Goal: Register for event/course

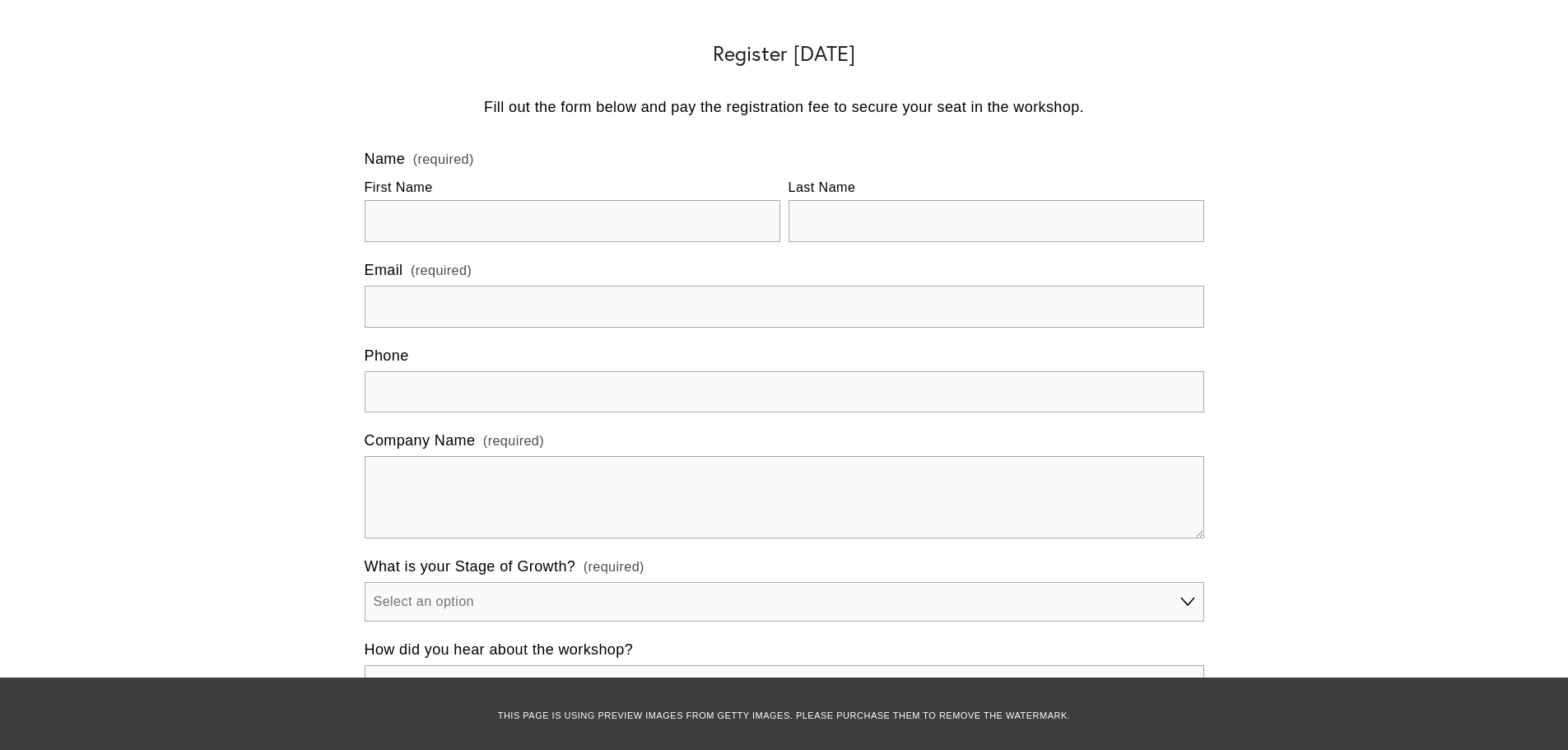
scroll to position [3703, 0]
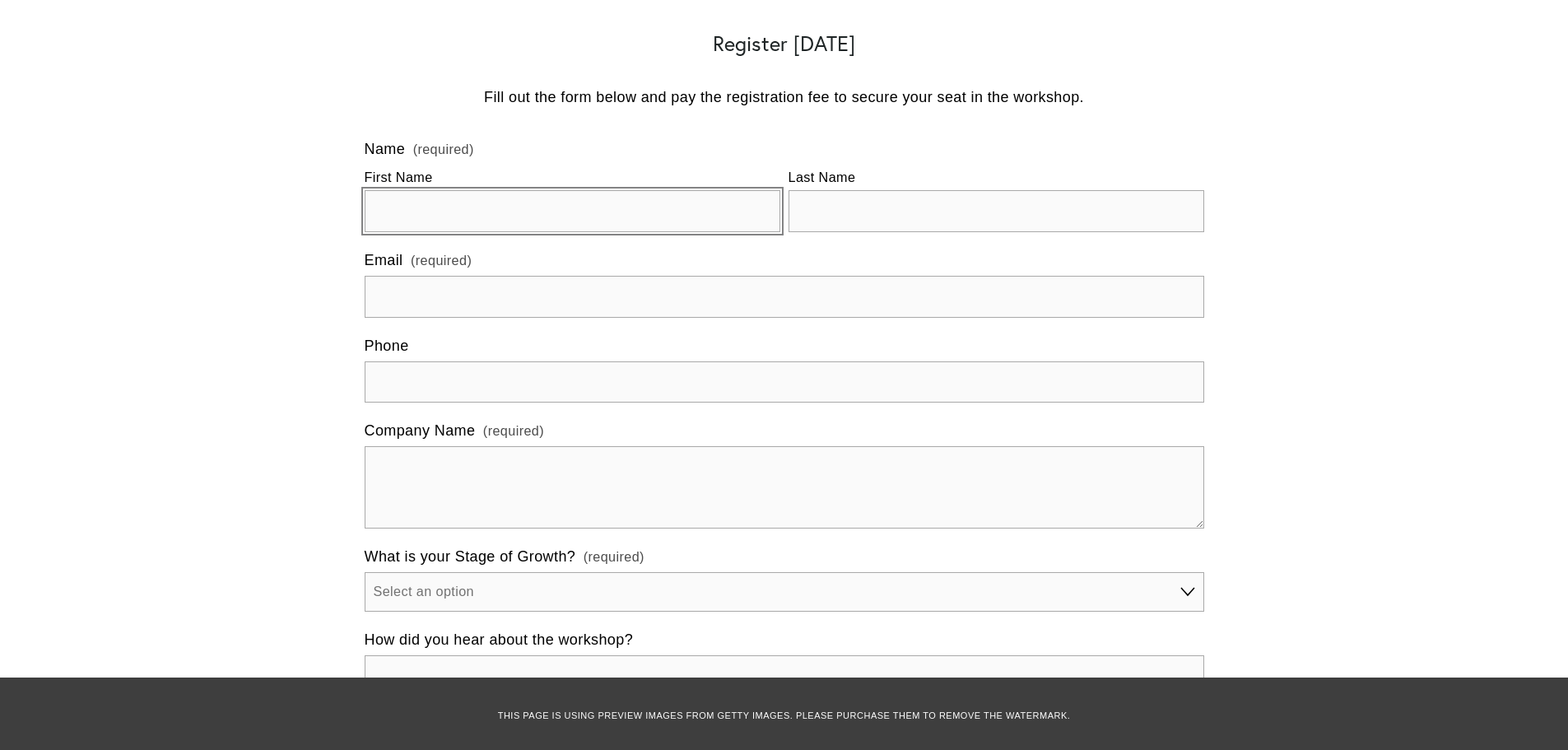
click at [439, 190] on input "First Name" at bounding box center [572, 210] width 416 height 42
type input "[PERSON_NAME]"
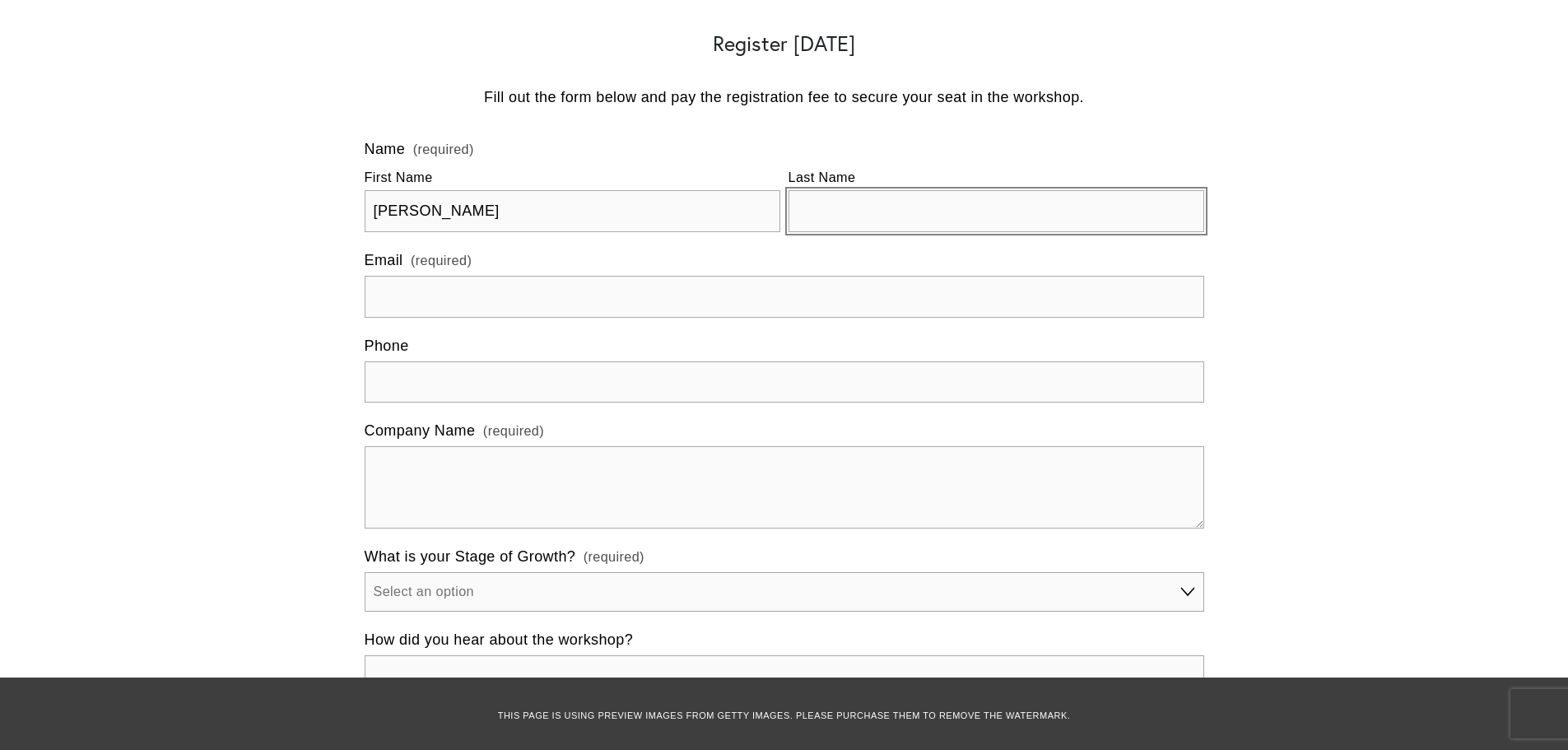
type input "King"
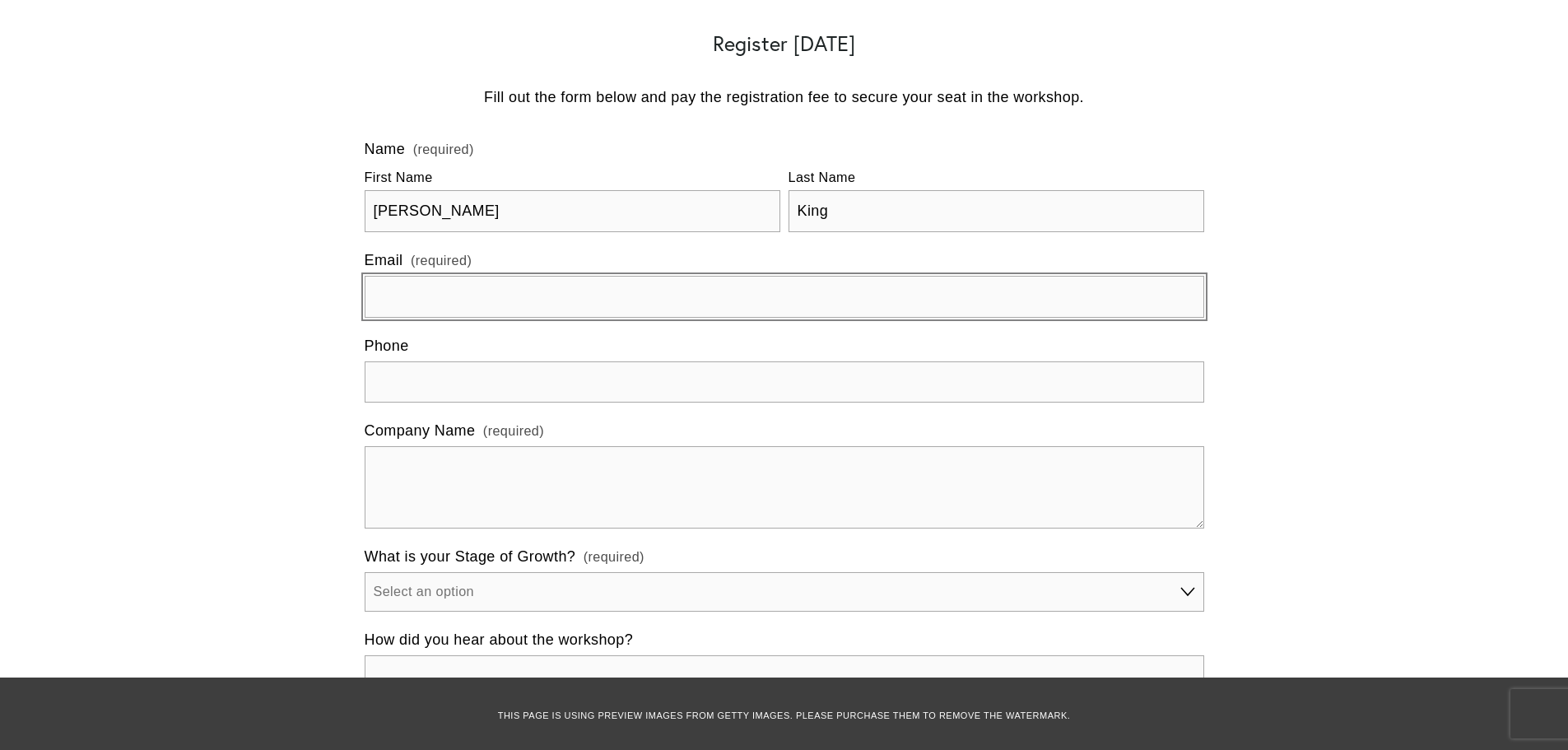
type input "[EMAIL_ADDRESS][DOMAIN_NAME]"
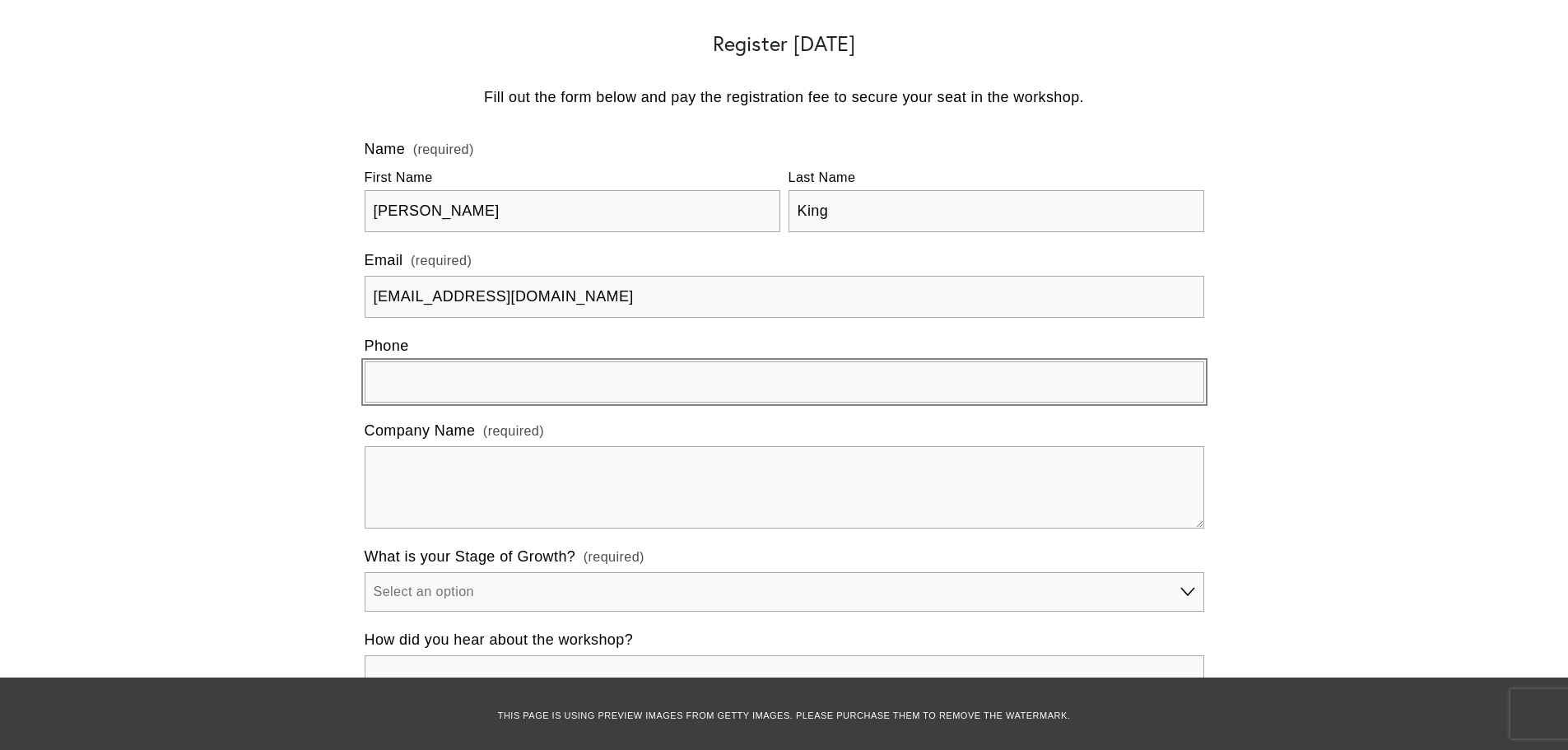
type input "(303) 681-1652"
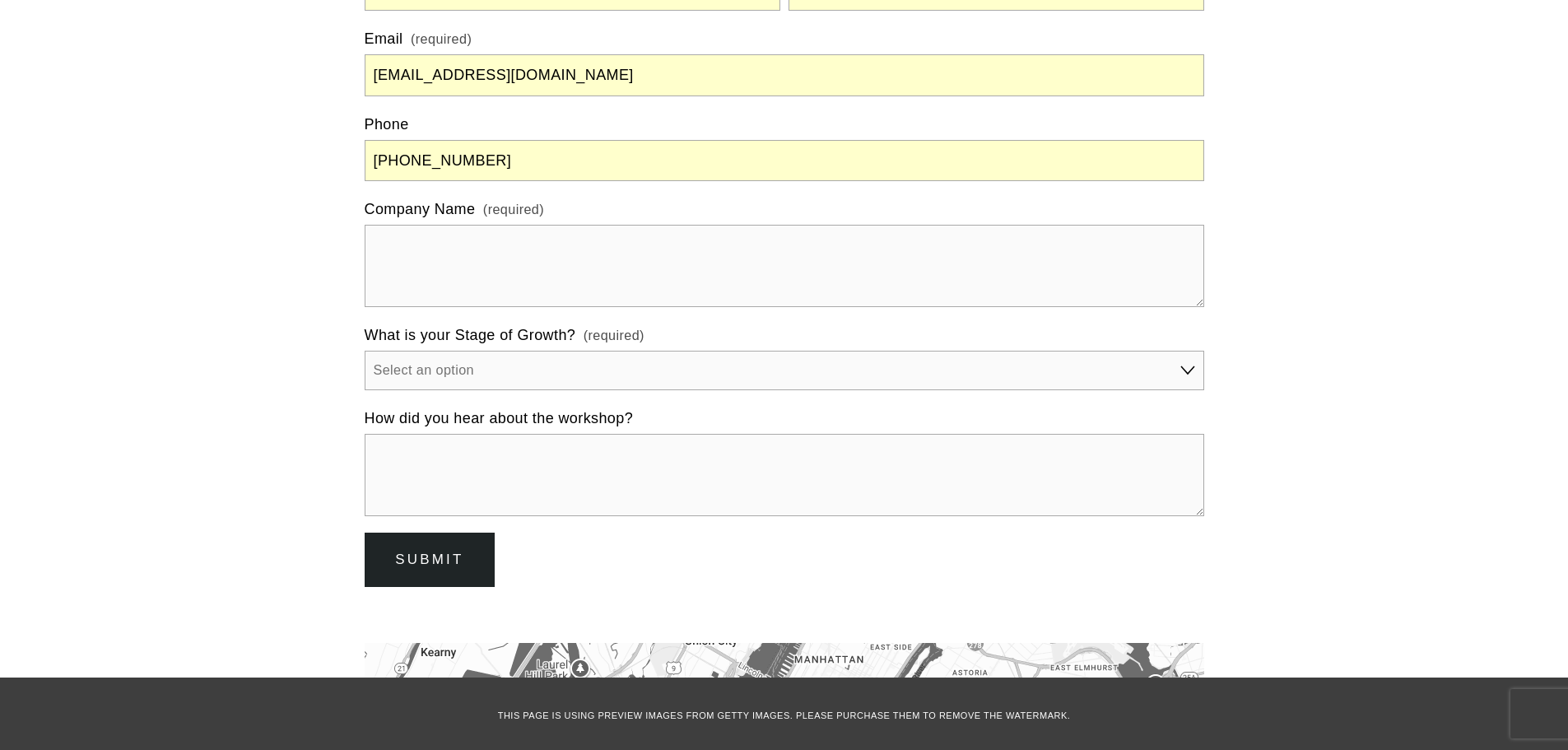
scroll to position [3949, 0]
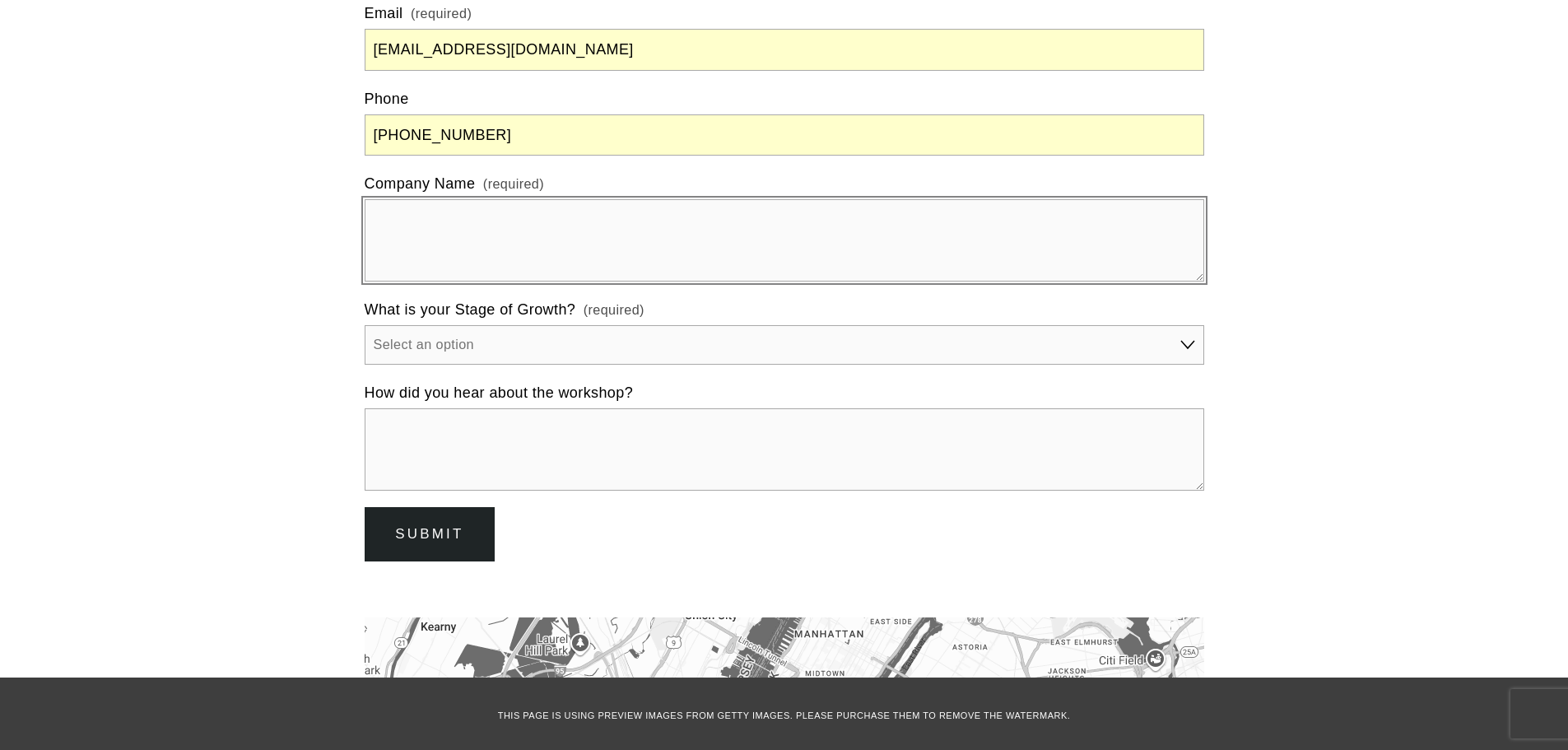
click at [496, 199] on textarea "Company Name (required)" at bounding box center [784, 240] width 839 height 82
type textarea "ReWild Group"
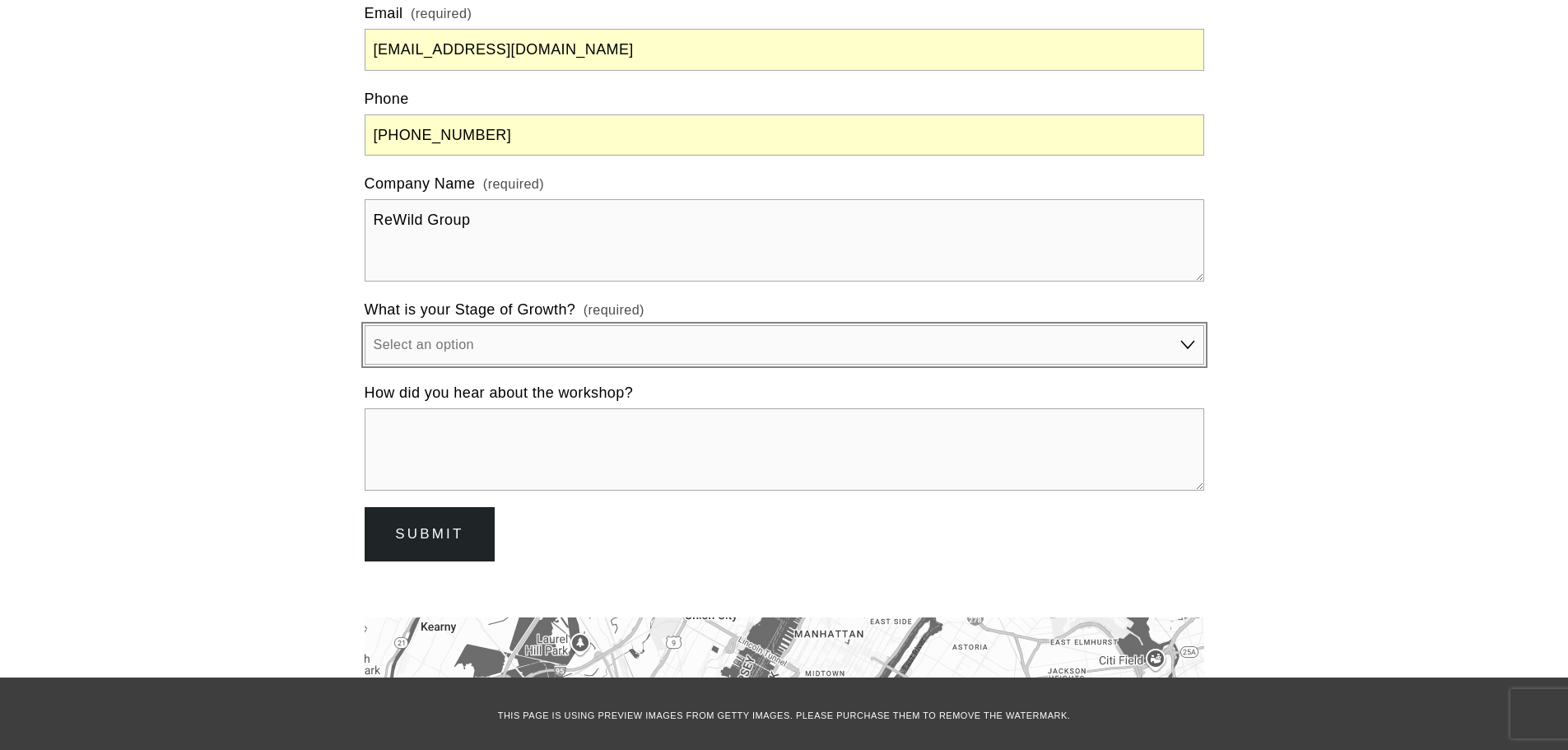
click at [514, 325] on select "Select an option Stage 1 (1-10 employees) Stage 2 (11-19 employees) Stage 3 (20…" at bounding box center [784, 345] width 839 height 39
select select "Stage 1 (1-10 employees)"
click at [364, 325] on select "Select an option Stage 1 (1-10 employees) Stage 2 (11-19 employees) Stage 3 (20…" at bounding box center [784, 345] width 839 height 39
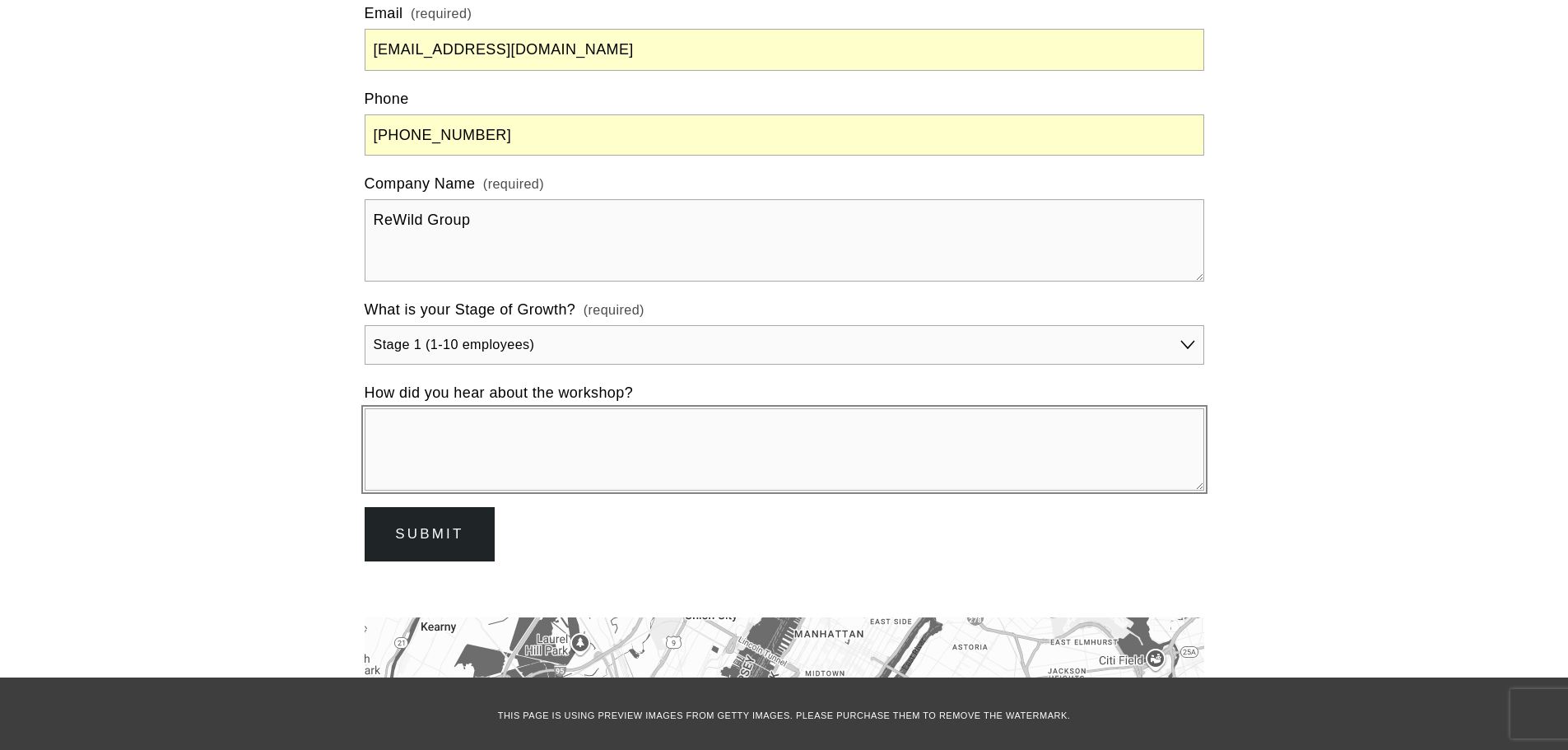
click at [500, 408] on textarea "How did you hear about the workshop?" at bounding box center [784, 449] width 839 height 82
type textarea "Cliff"
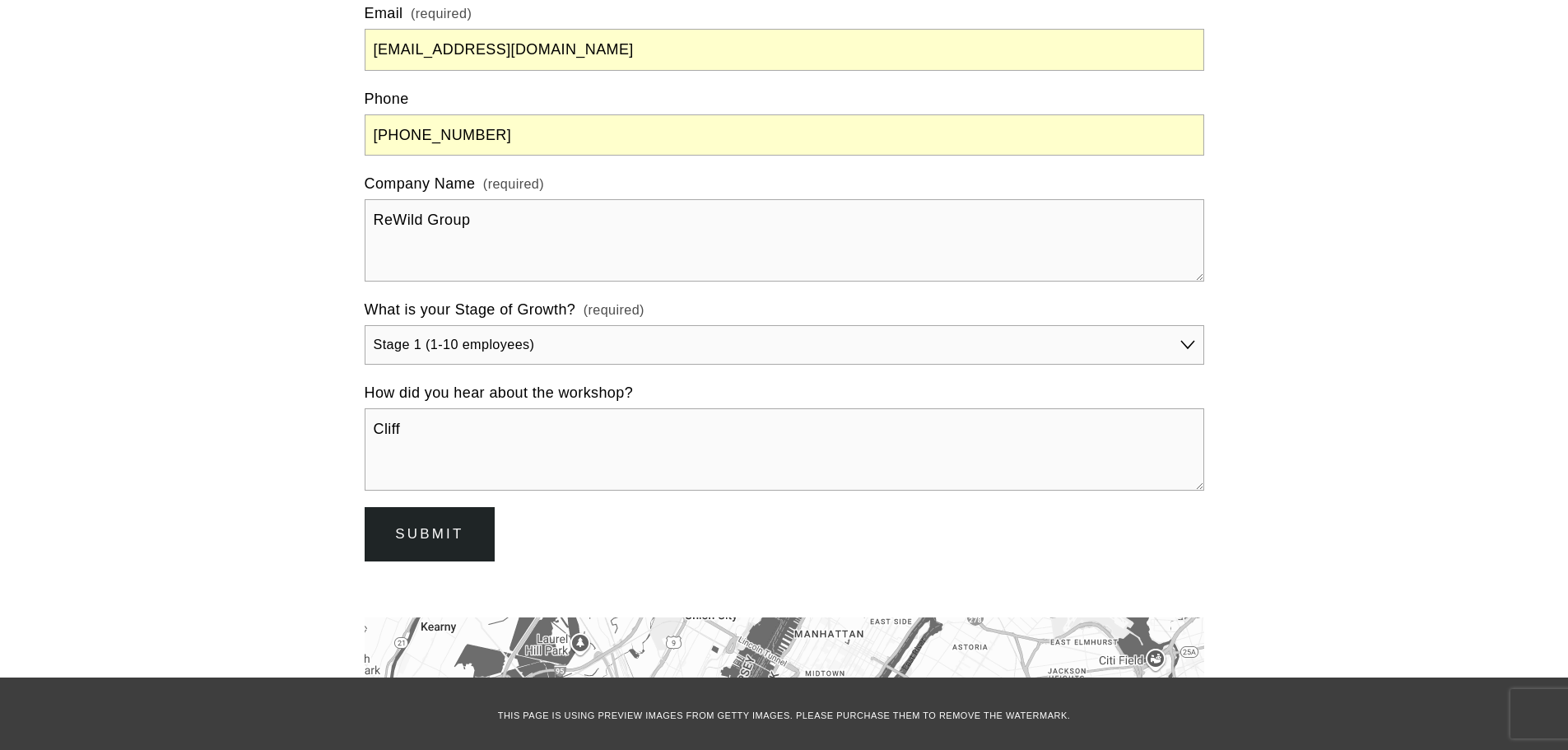
click at [457, 507] on button "Submit Submit" at bounding box center [429, 534] width 131 height 55
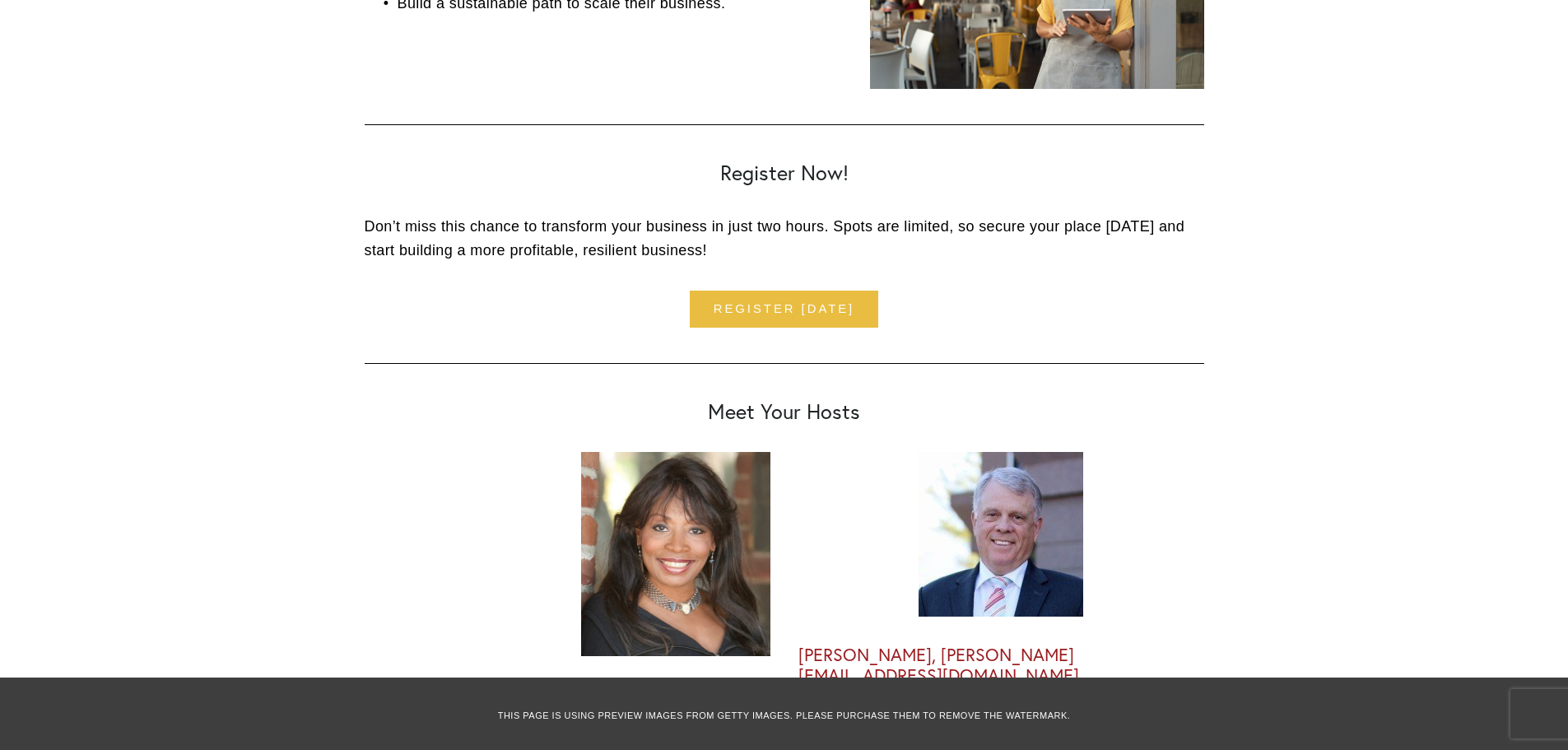
scroll to position [2874, 0]
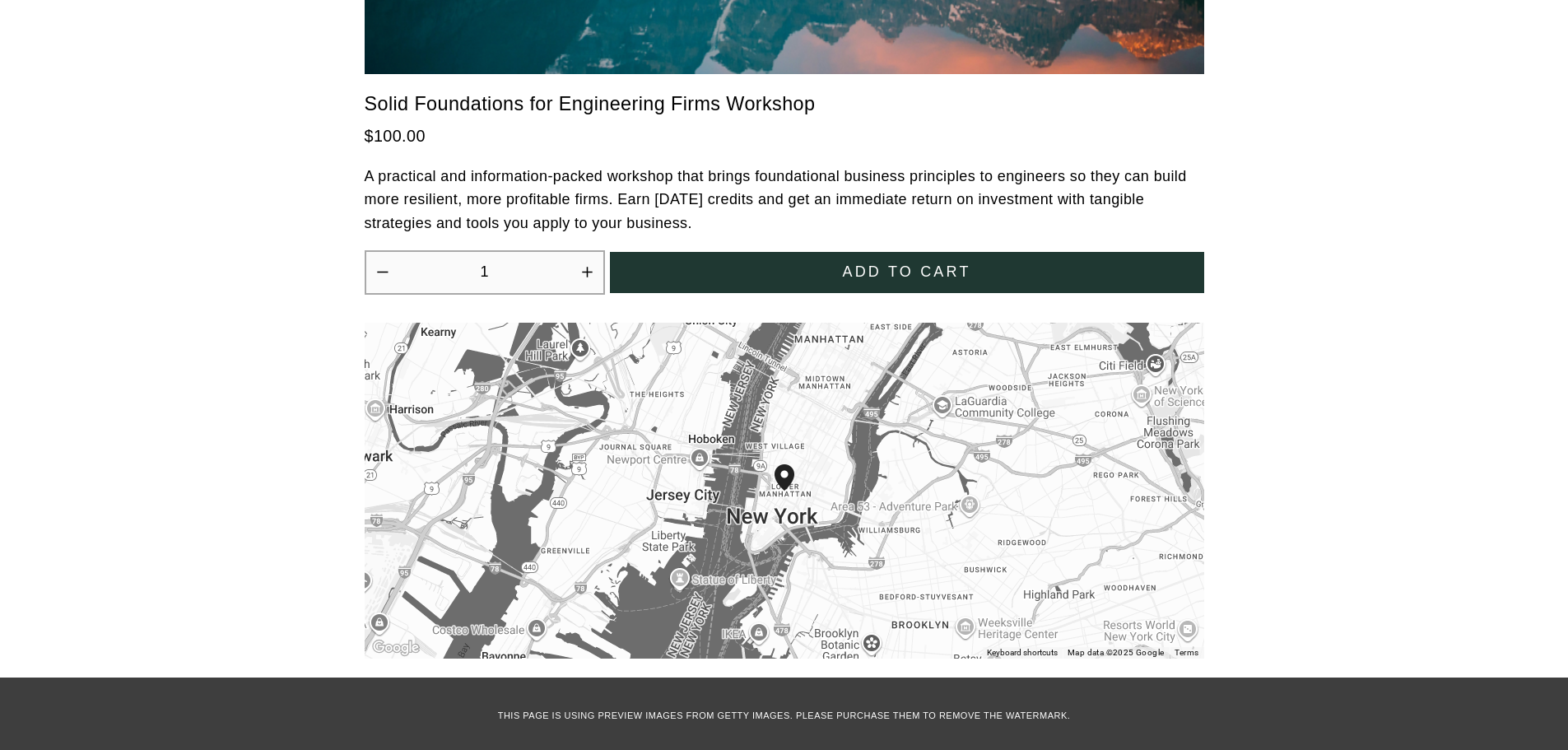
scroll to position [4931, 0]
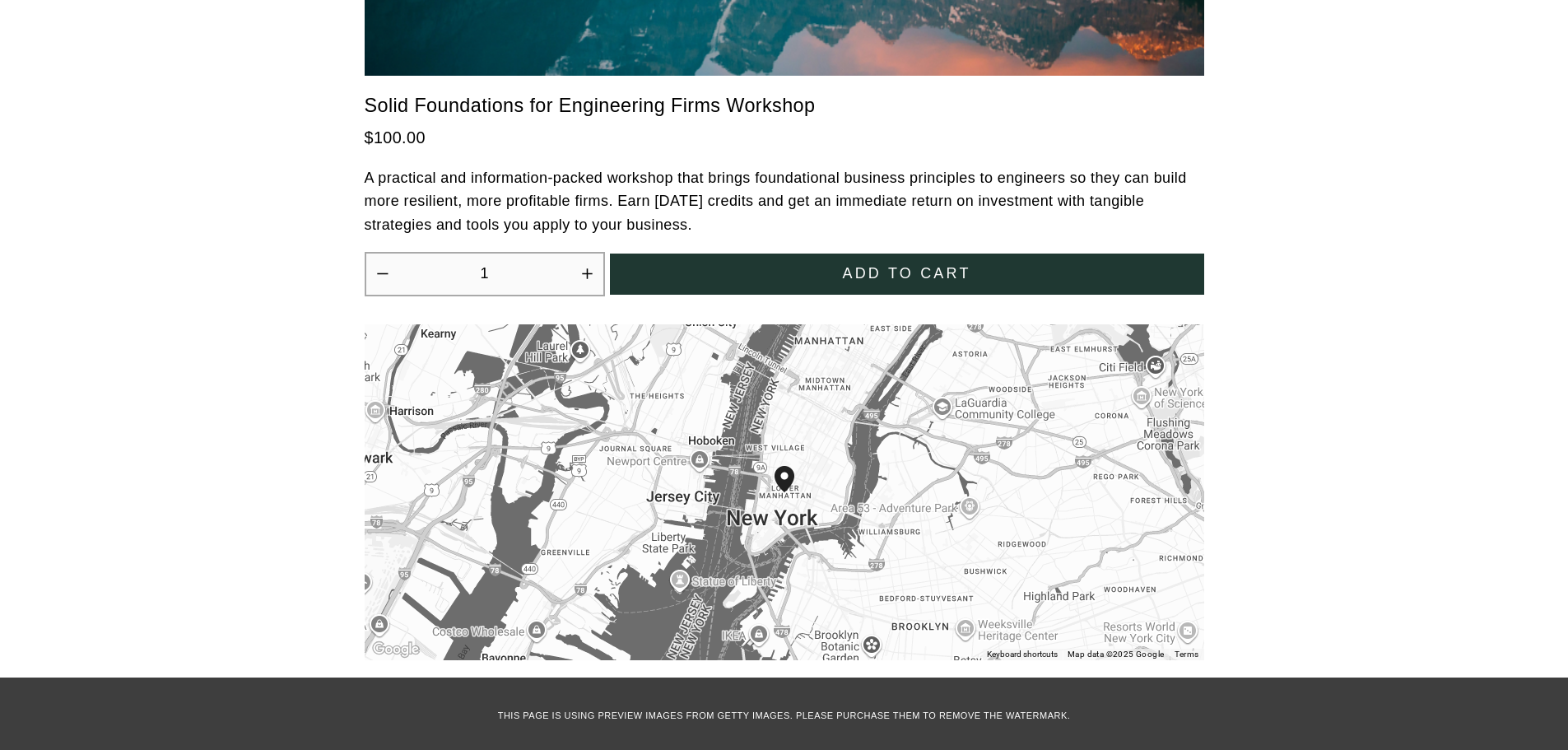
click at [884, 253] on button "Add to cart" at bounding box center [907, 274] width 595 height 41
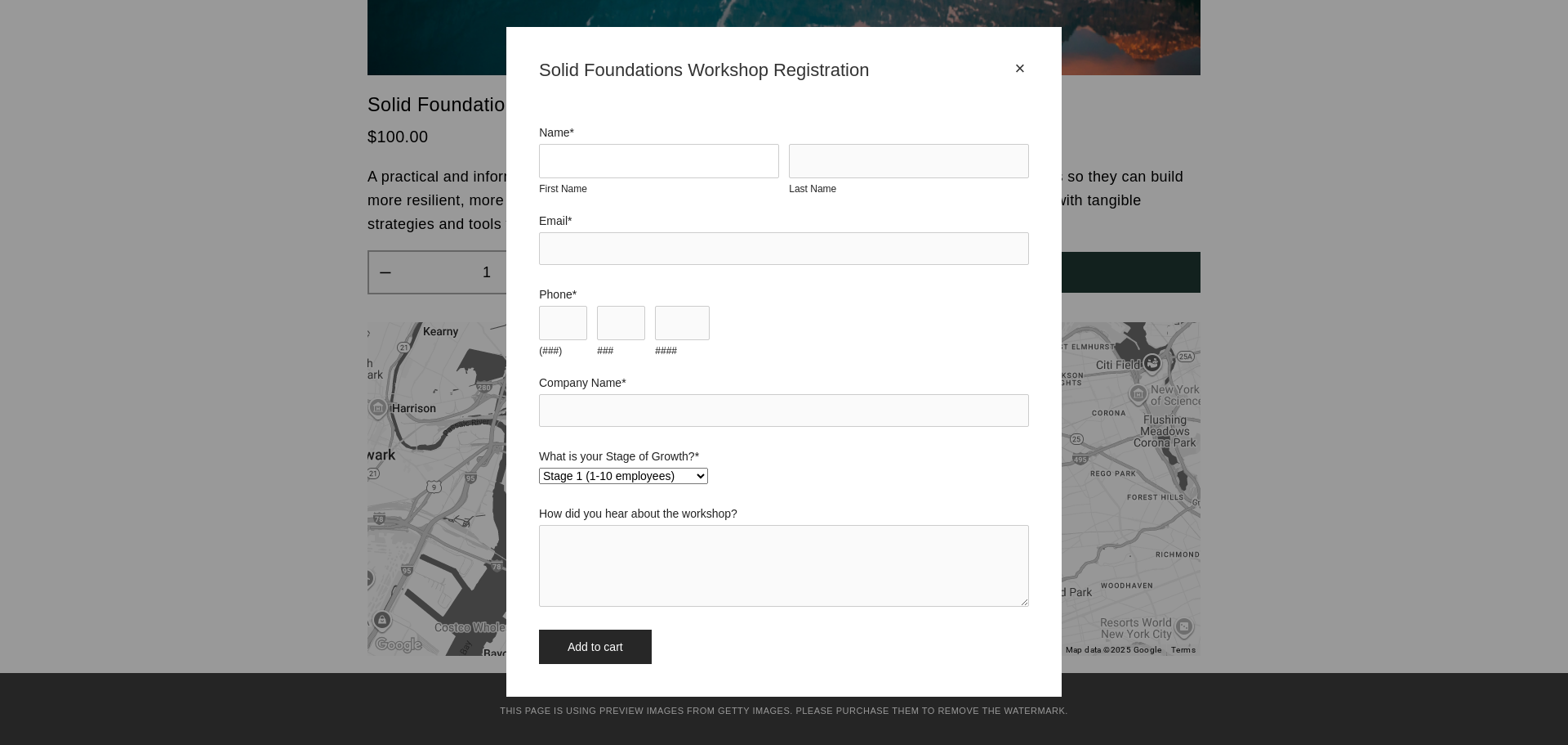
click at [667, 176] on input "First Name" at bounding box center [659, 161] width 240 height 34
type input "Nicole"
type input "King"
type input "nking@rewildgroup.com"
type input "303"
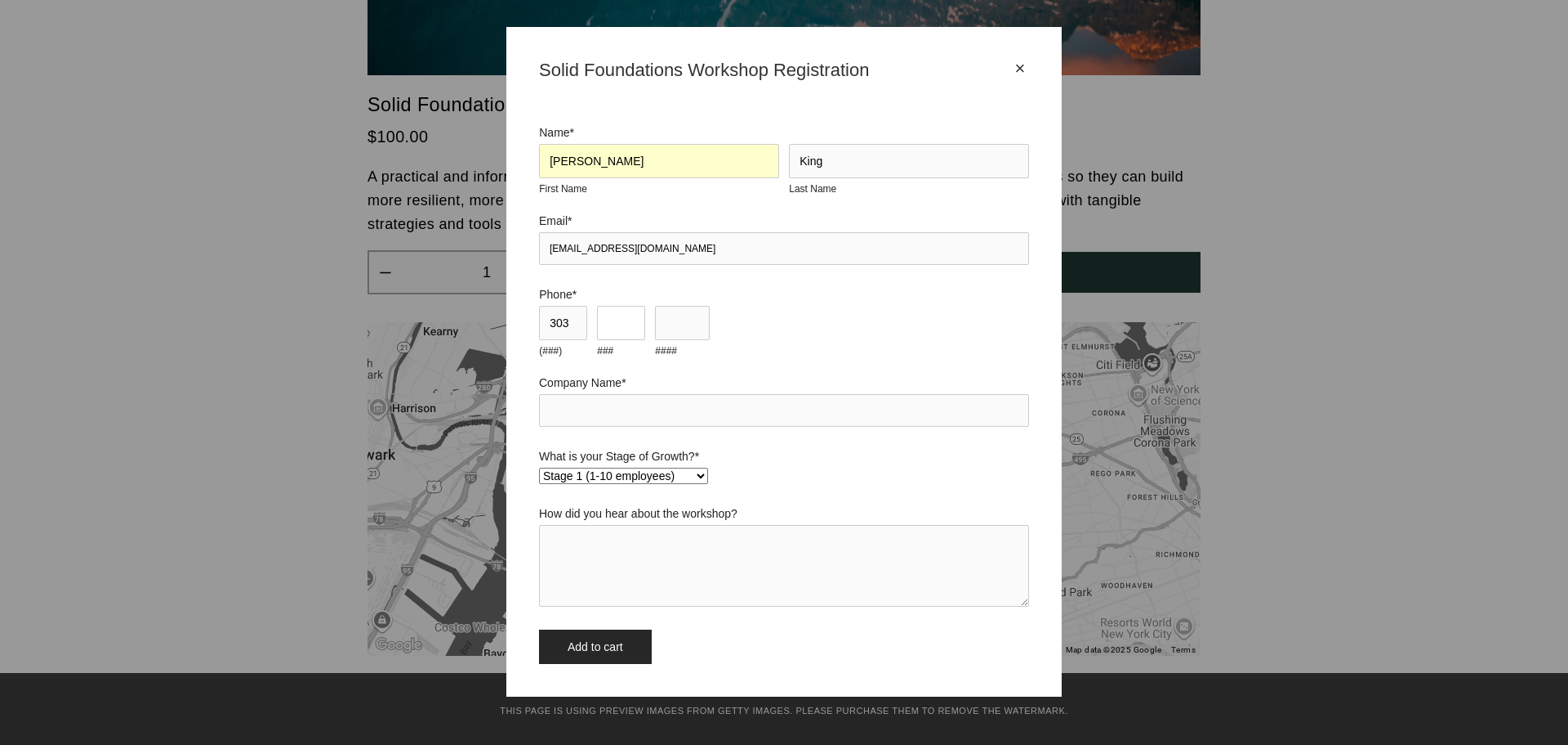
type input "303"
type input "3036"
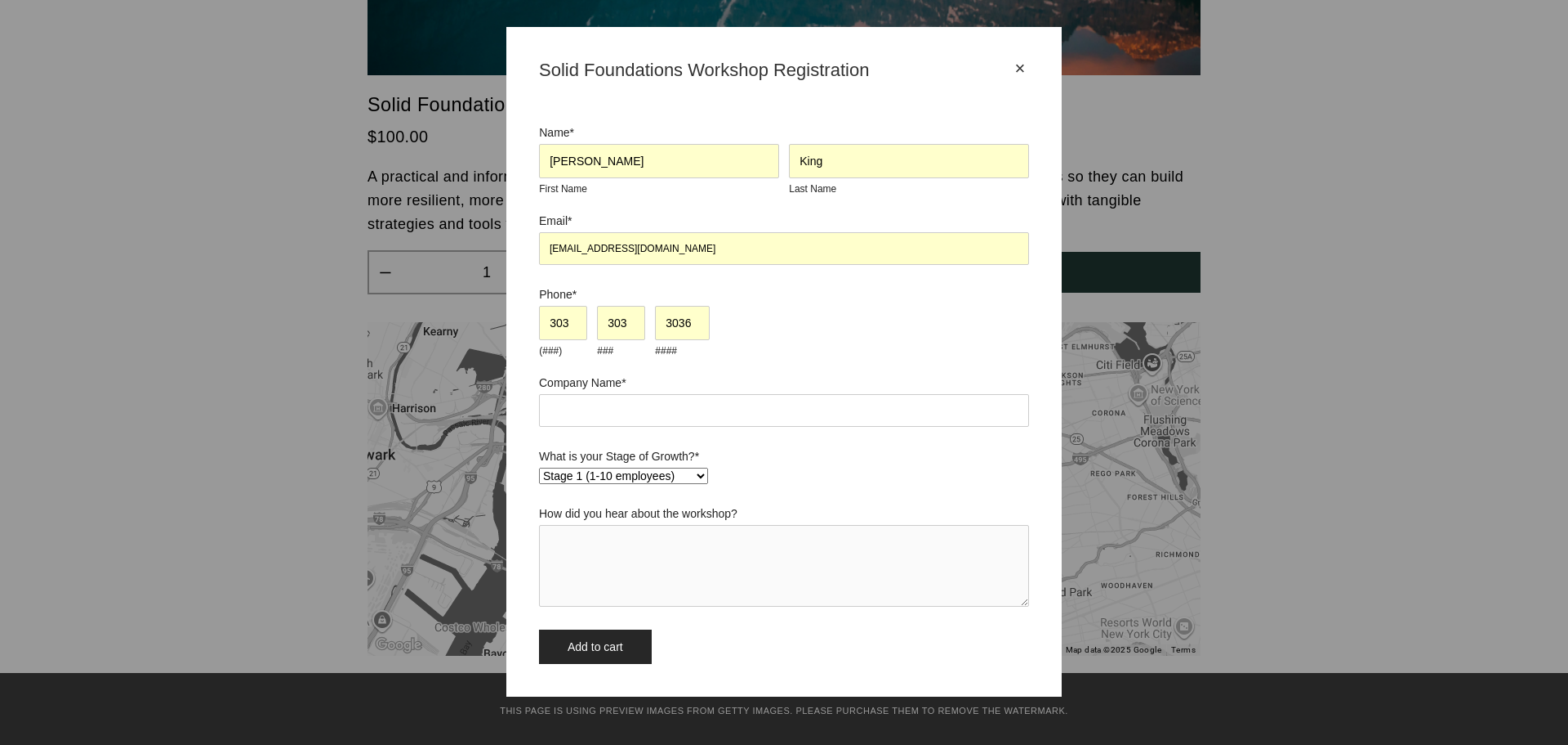
click at [704, 423] on input "Company Name *" at bounding box center [784, 410] width 490 height 32
type input "ReWild Group"
click at [686, 484] on select "Stage 1 (1-10 employees) Stage 2 (11-19 employees) Stage 3 (20-34 employees) St…" at bounding box center [623, 475] width 169 height 16
click at [539, 484] on select "Stage 1 (1-10 employees) Stage 2 (11-19 employees) Stage 3 (20-34 employees) St…" at bounding box center [623, 475] width 169 height 16
click at [661, 591] on textarea "How did you hear about the workshop?" at bounding box center [784, 566] width 490 height 82
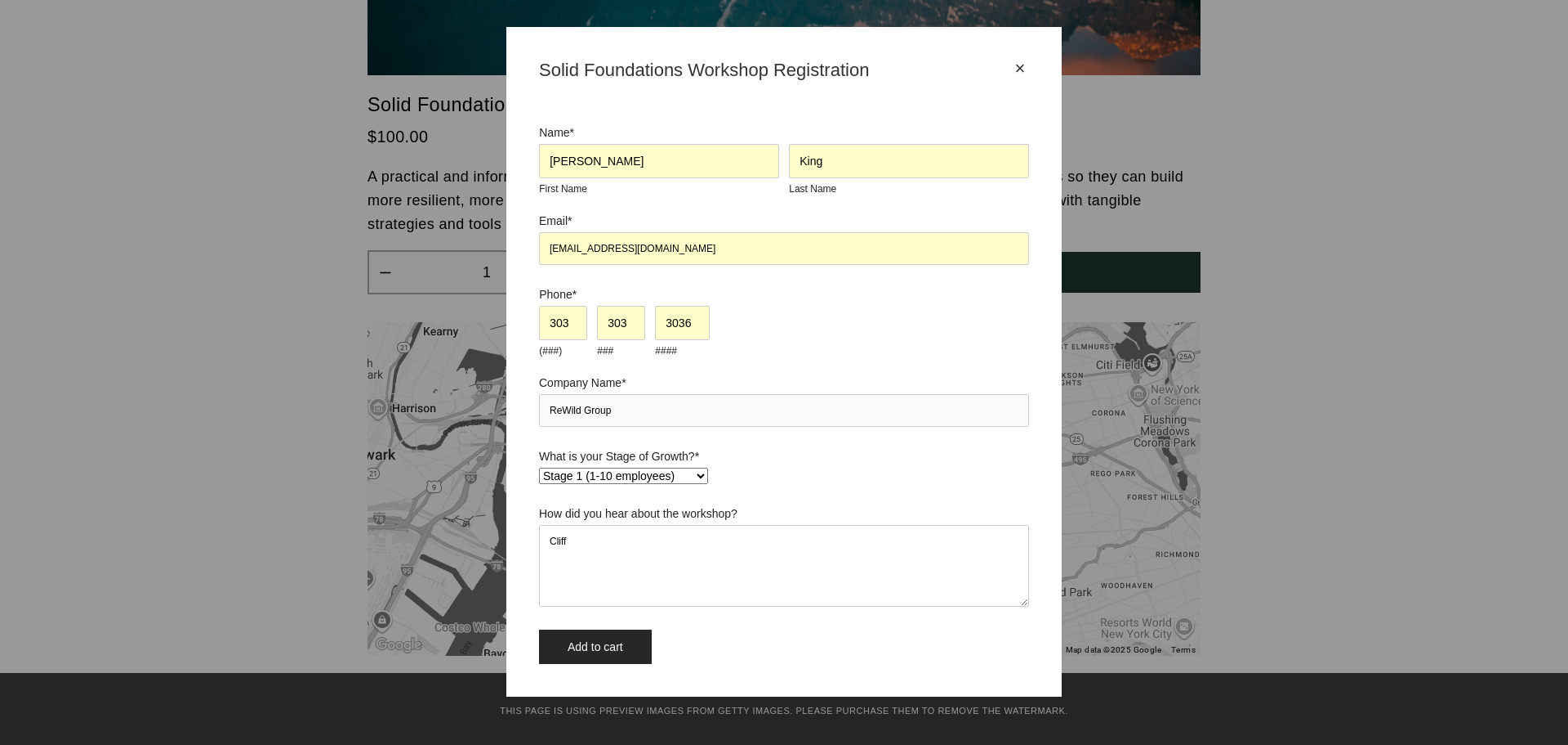
type textarea "Cliff"
click at [631, 663] on input "Add to cart" at bounding box center [595, 646] width 113 height 34
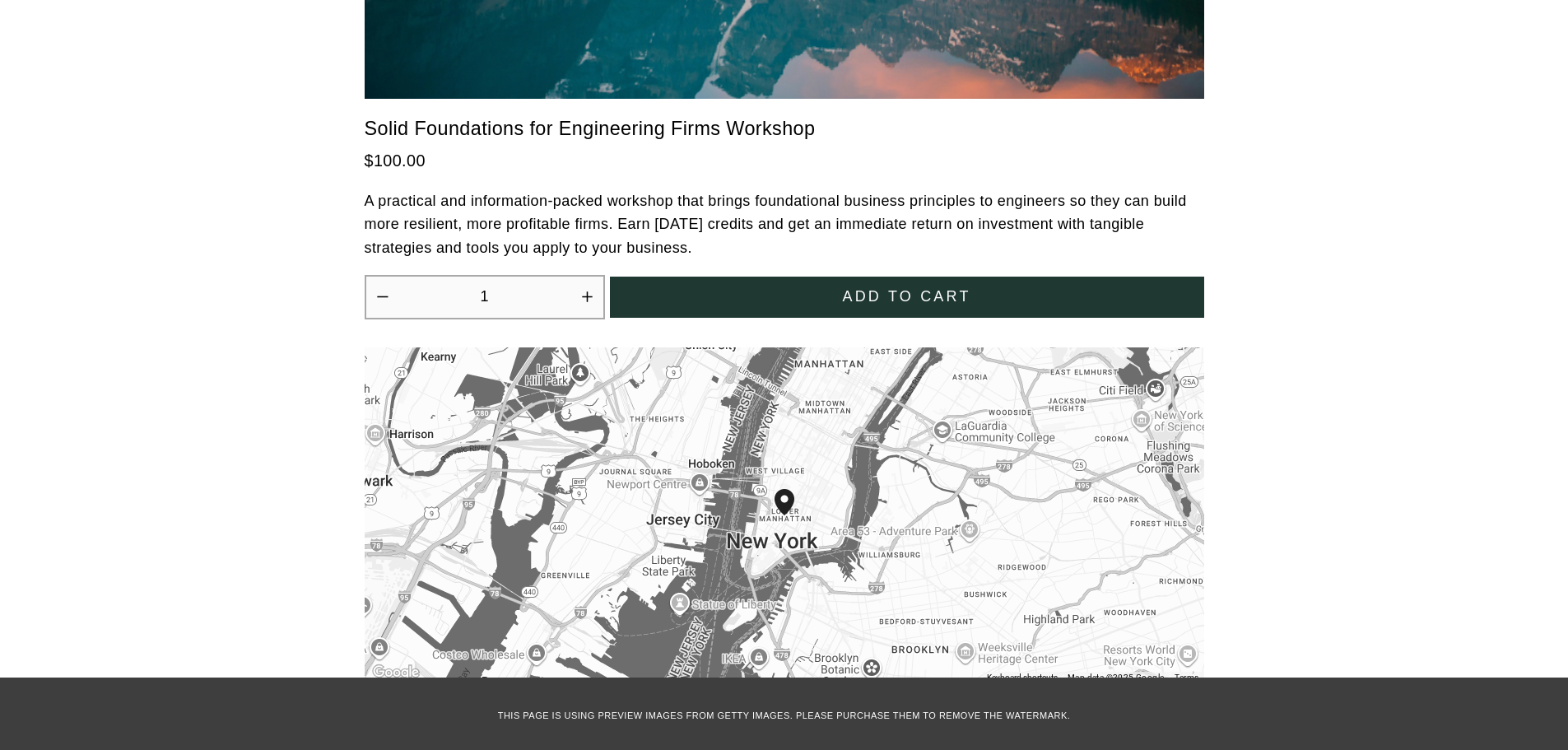
scroll to position [4937, 0]
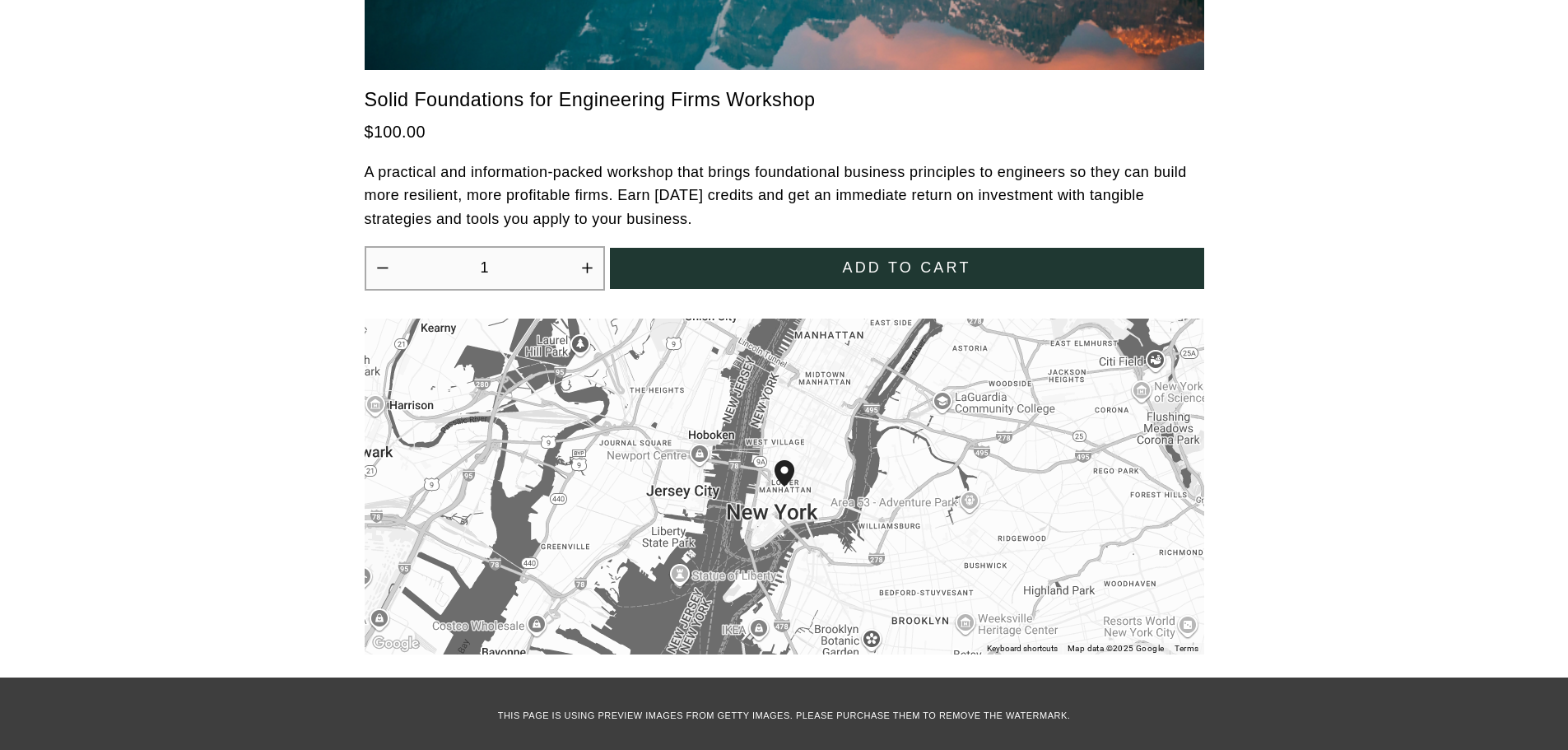
click at [961, 259] on span "Add to cart" at bounding box center [906, 268] width 128 height 17
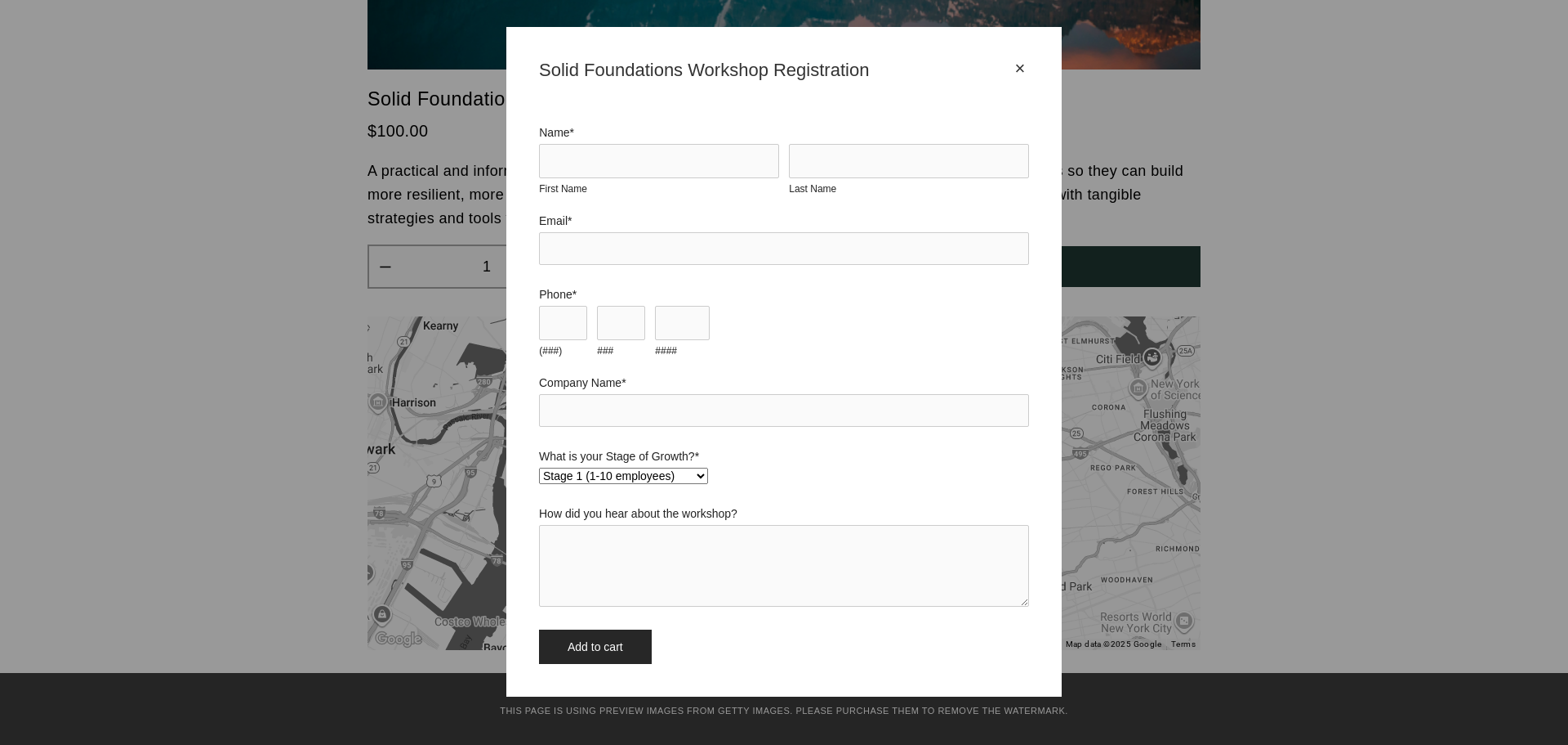
click at [1016, 67] on div "×" at bounding box center [1020, 68] width 18 height 18
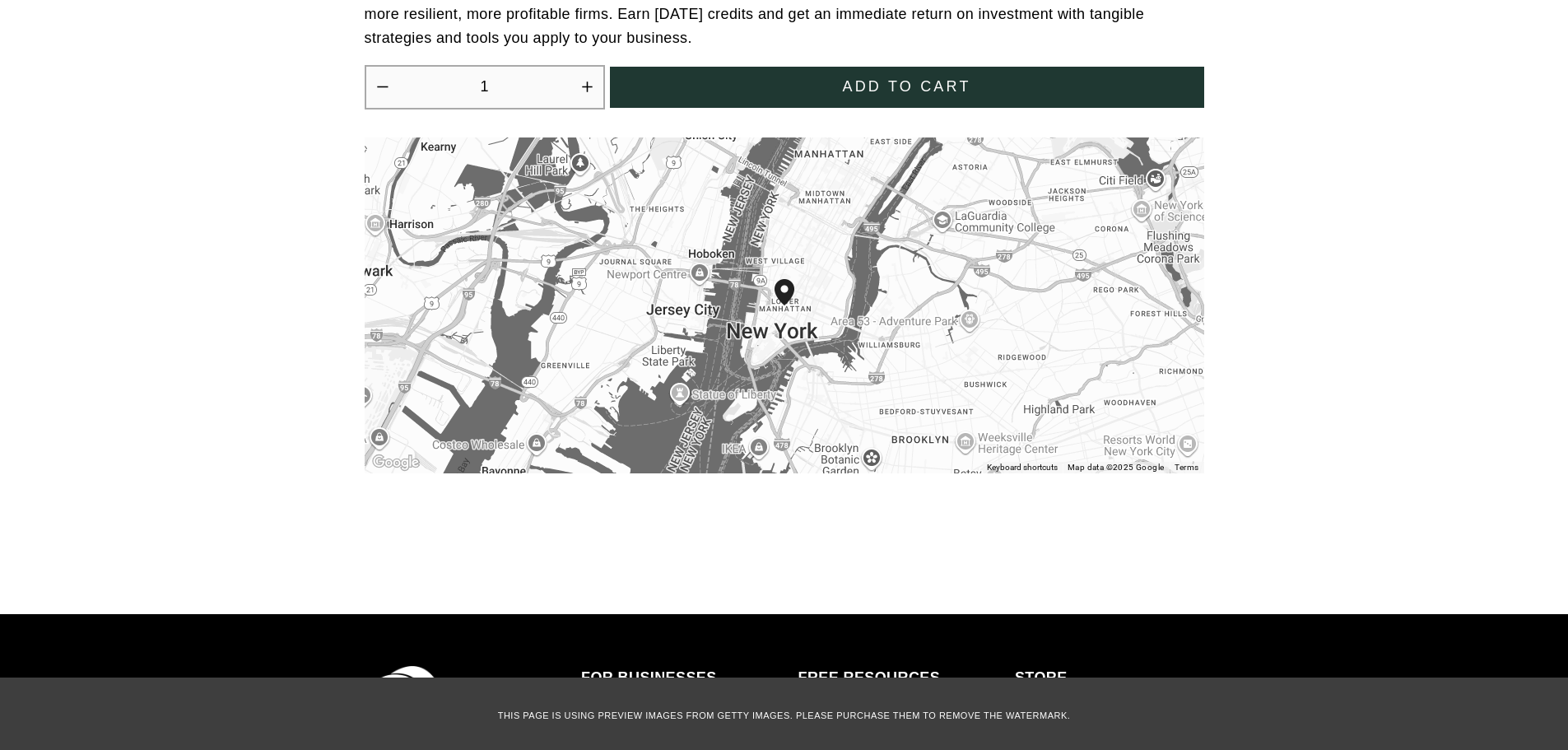
scroll to position [5102, 0]
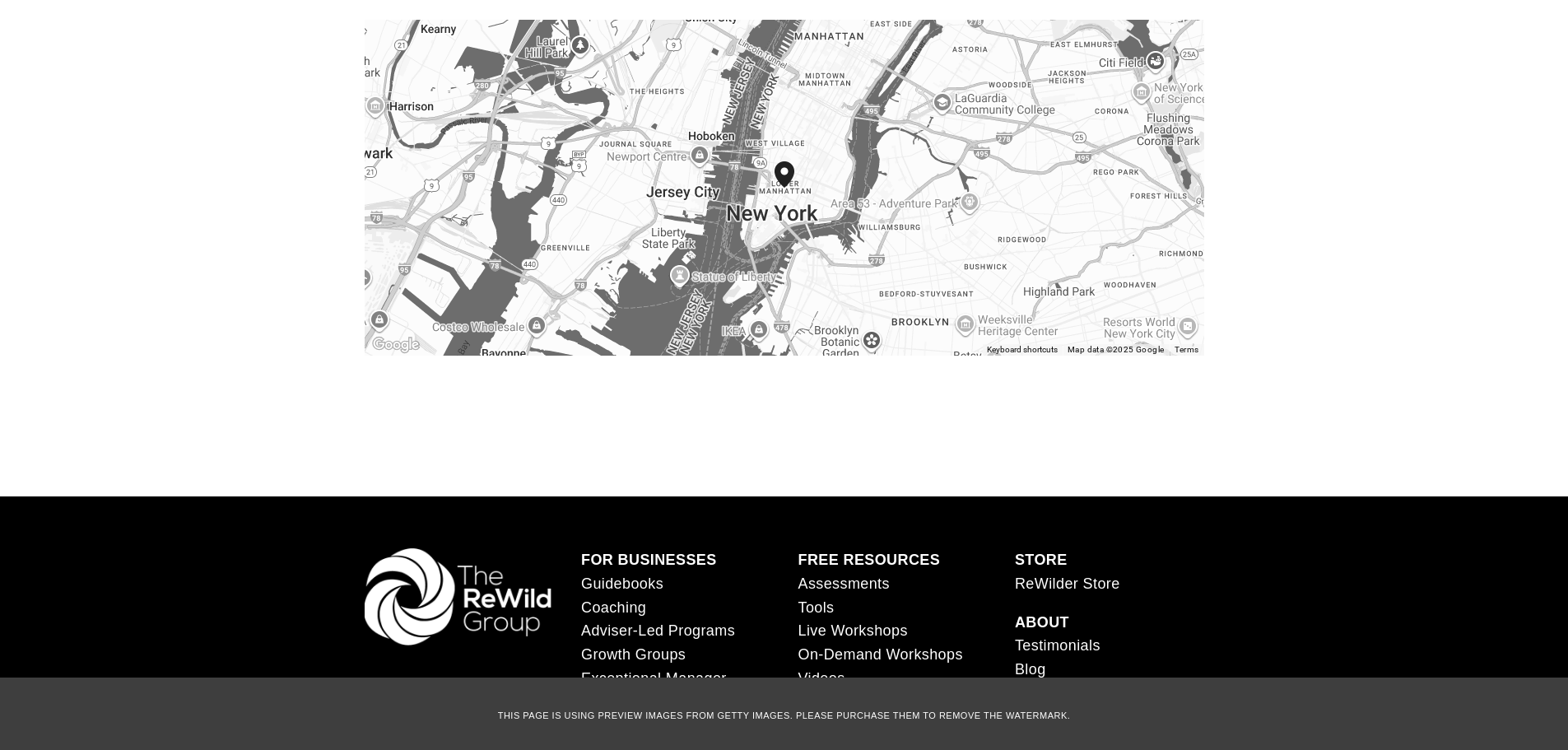
scroll to position [4358, 0]
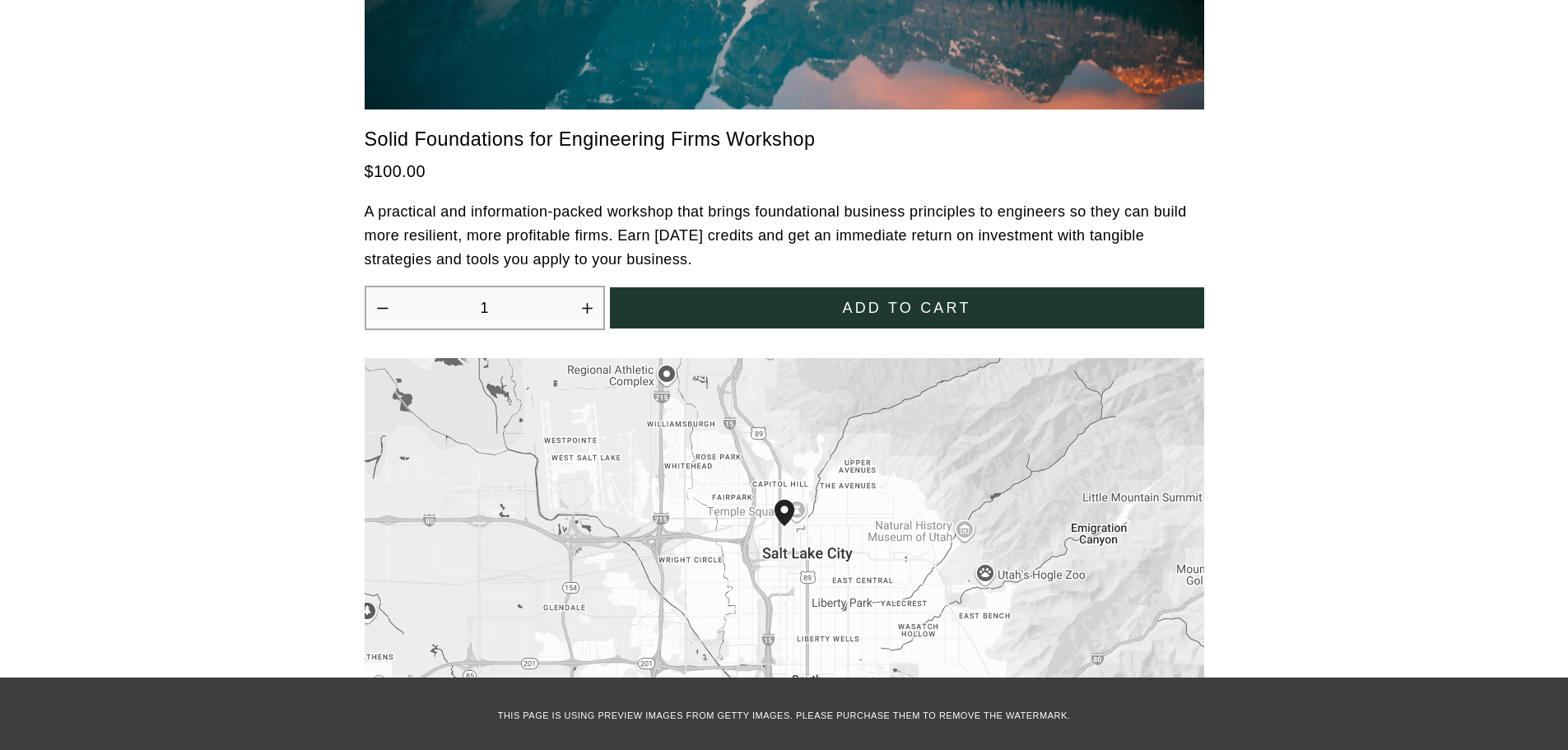
scroll to position [4111, 0]
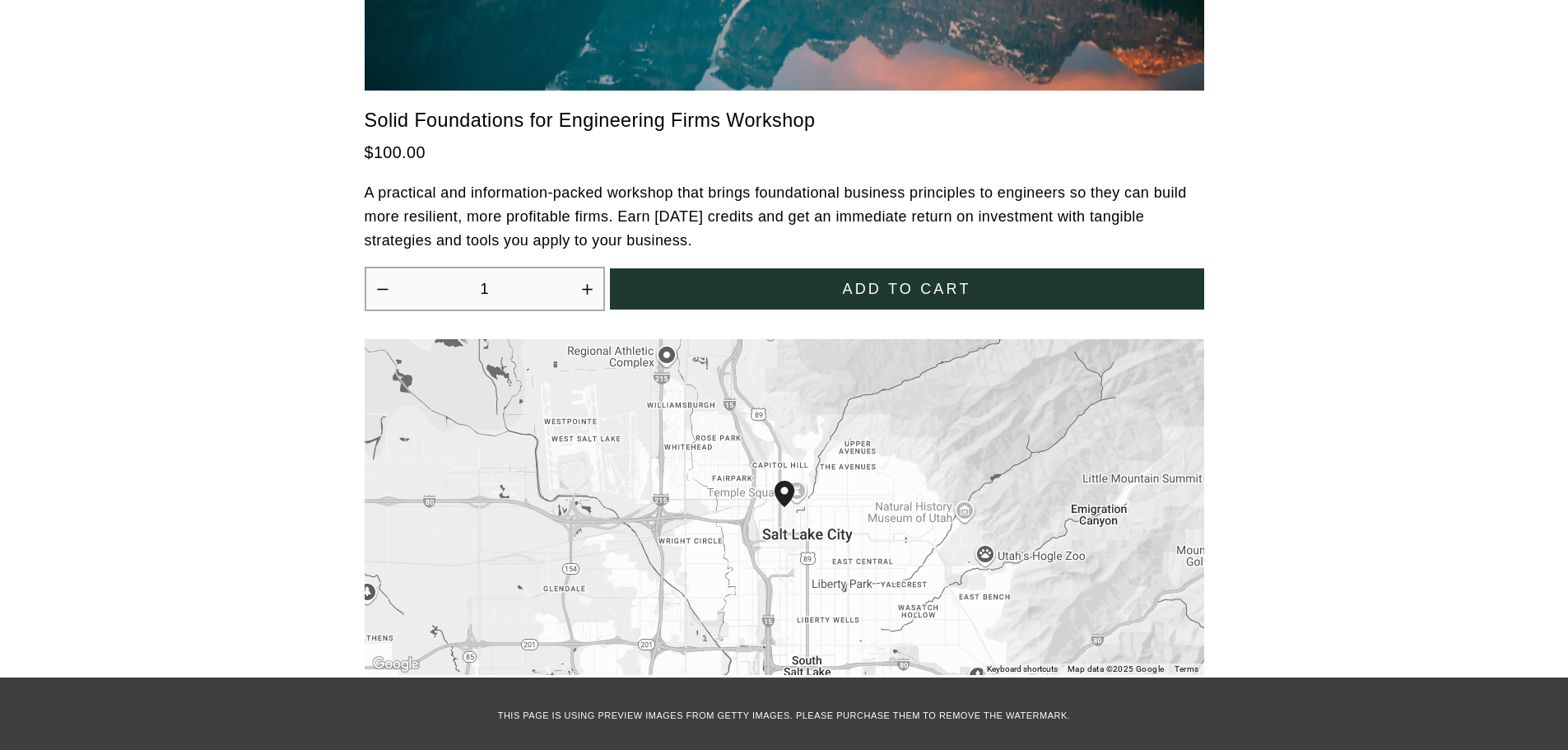
click at [995, 281] on div "Add to cart" at bounding box center [906, 289] width 559 height 17
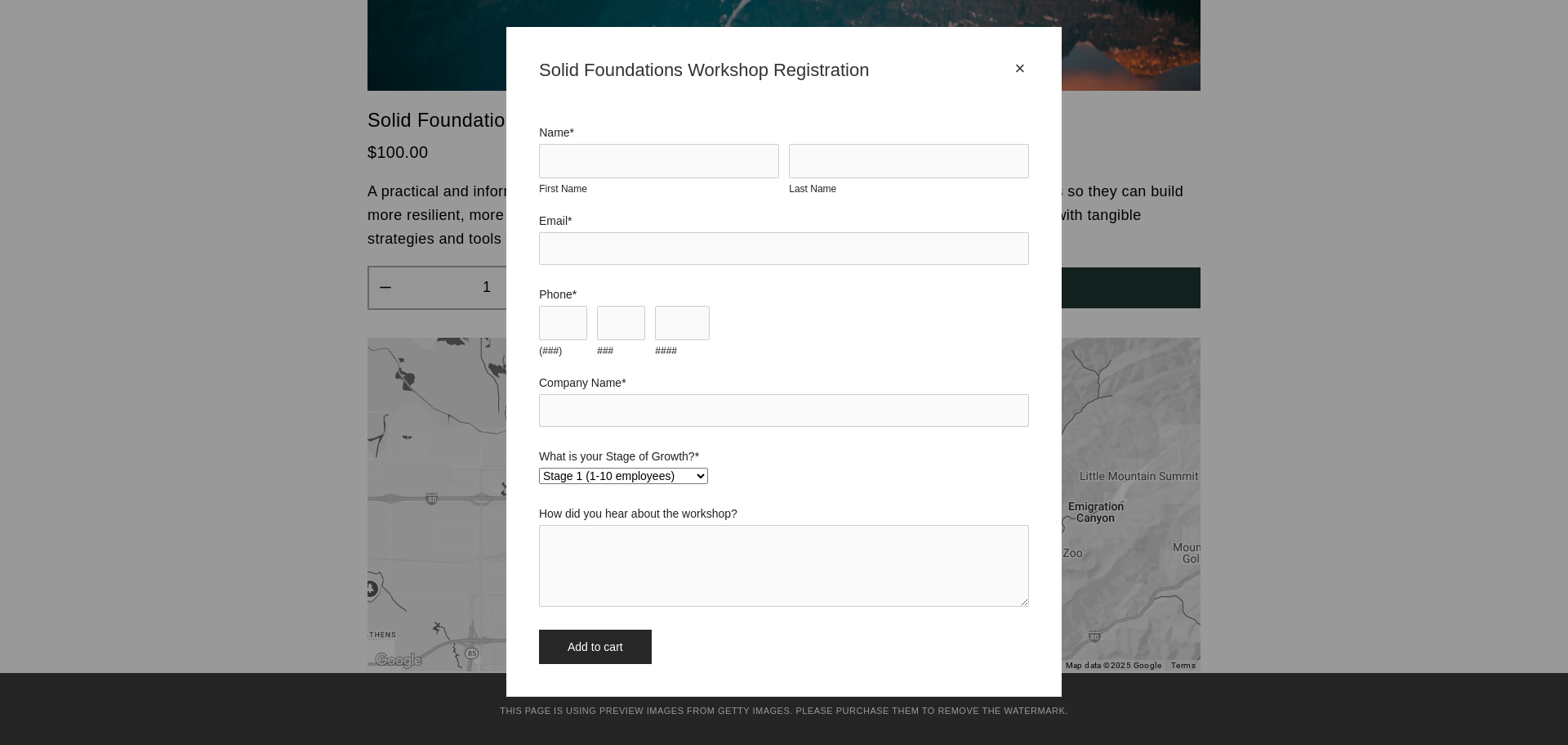
click at [1021, 66] on div "×" at bounding box center [1020, 68] width 18 height 18
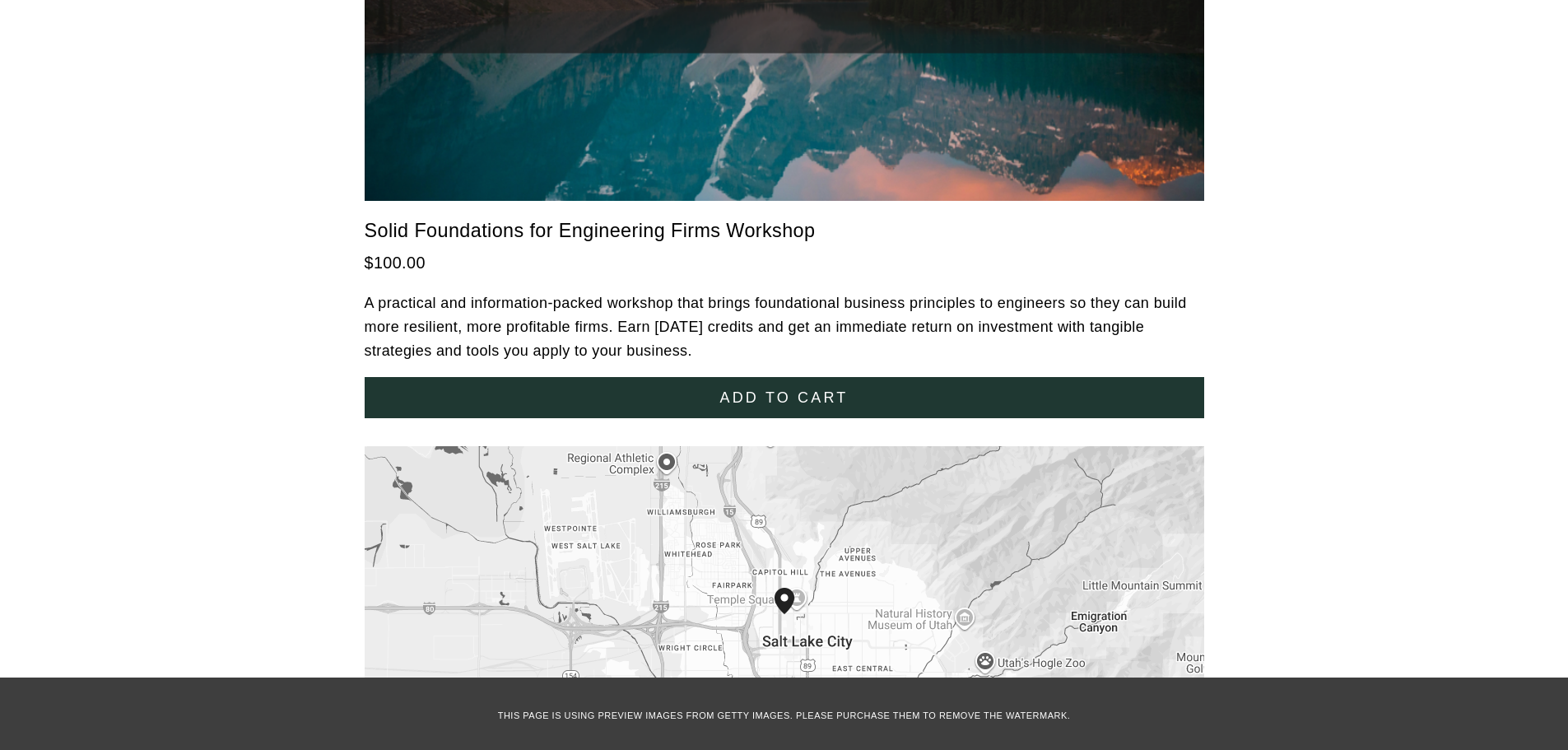
scroll to position [3947, 0]
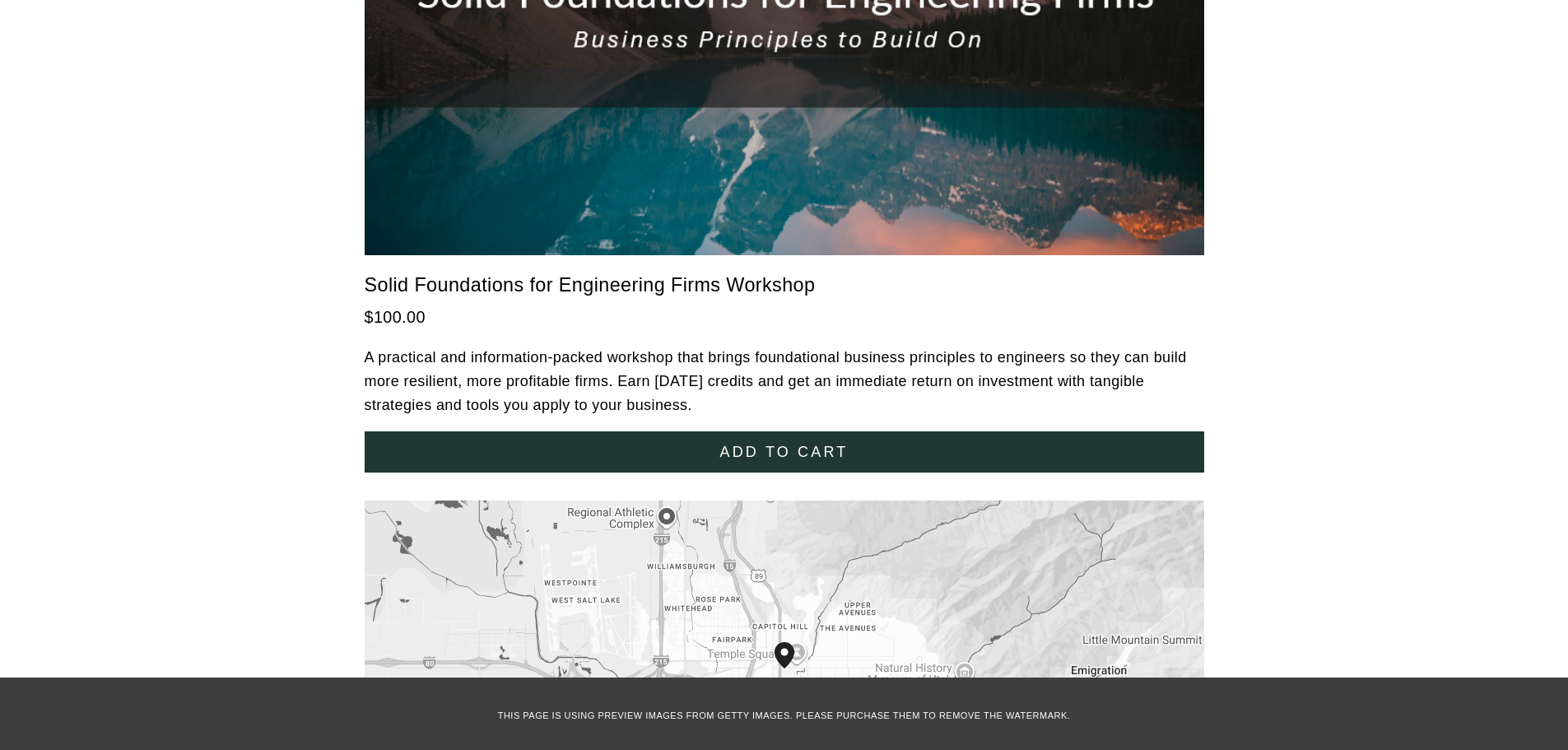
click at [776, 444] on span "Add to cart" at bounding box center [784, 452] width 128 height 17
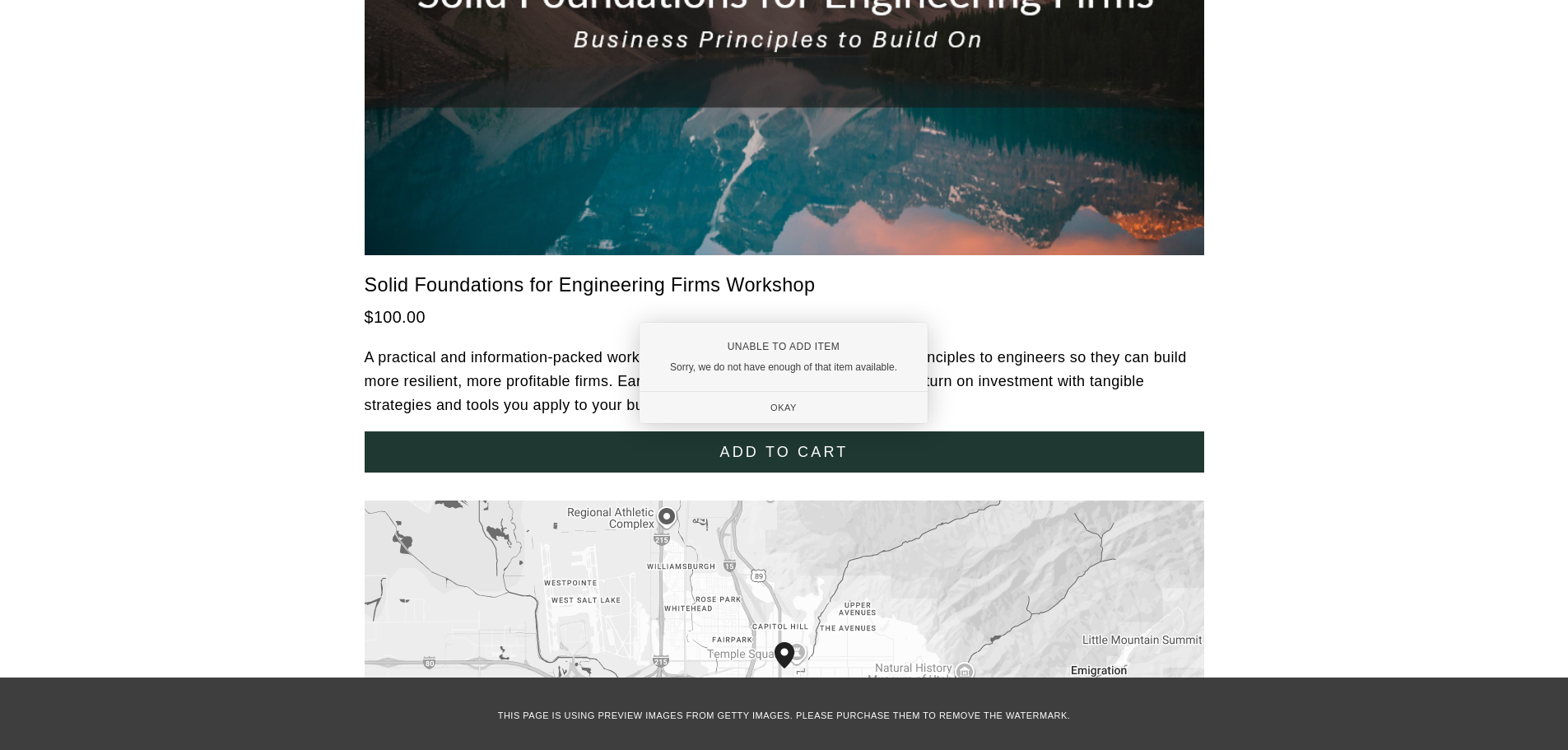
click at [786, 409] on div "Okay" at bounding box center [784, 407] width 288 height 32
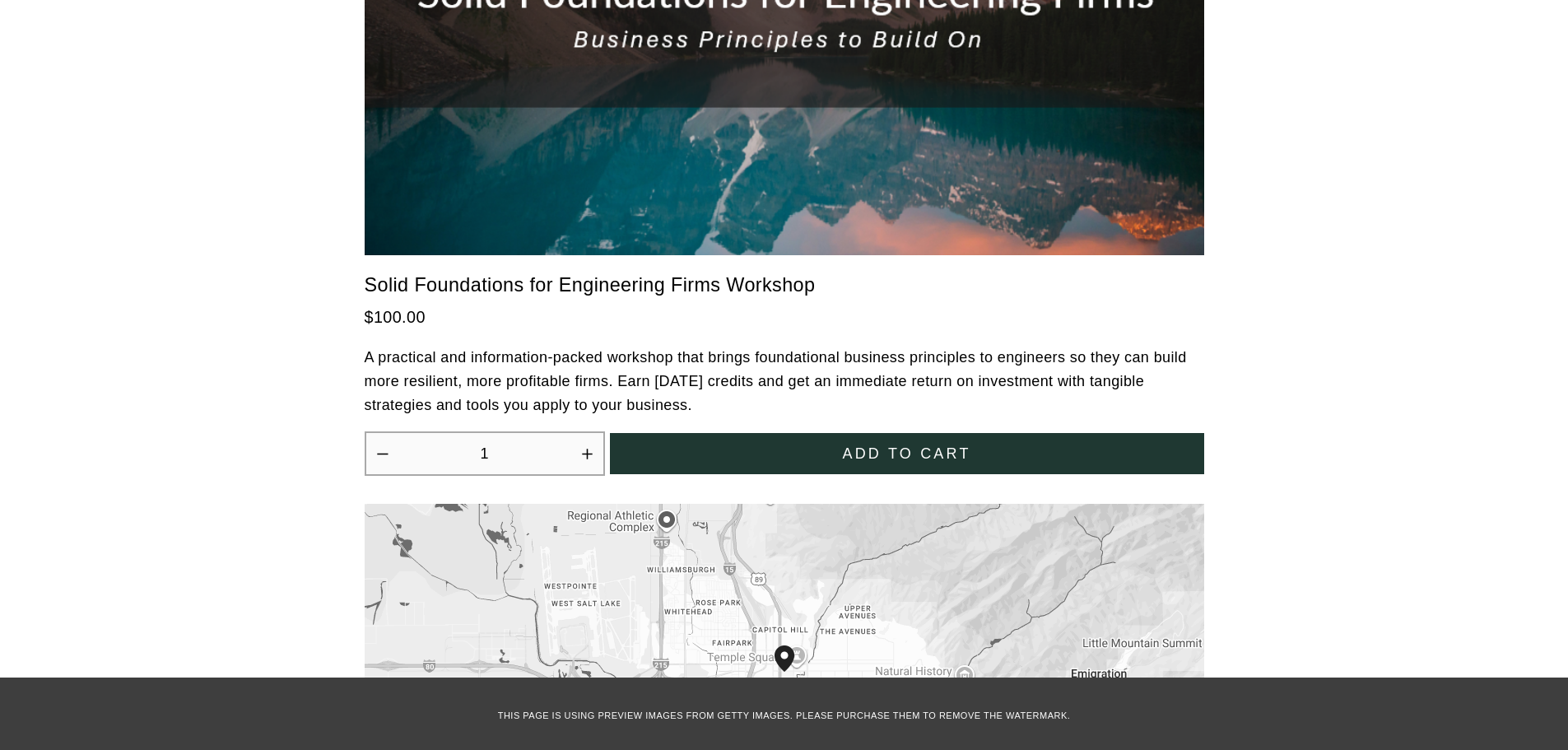
click at [593, 446] on icon "Increase quantity by 1" at bounding box center [587, 453] width 14 height 14
click at [664, 446] on div "Add to cart" at bounding box center [906, 454] width 559 height 17
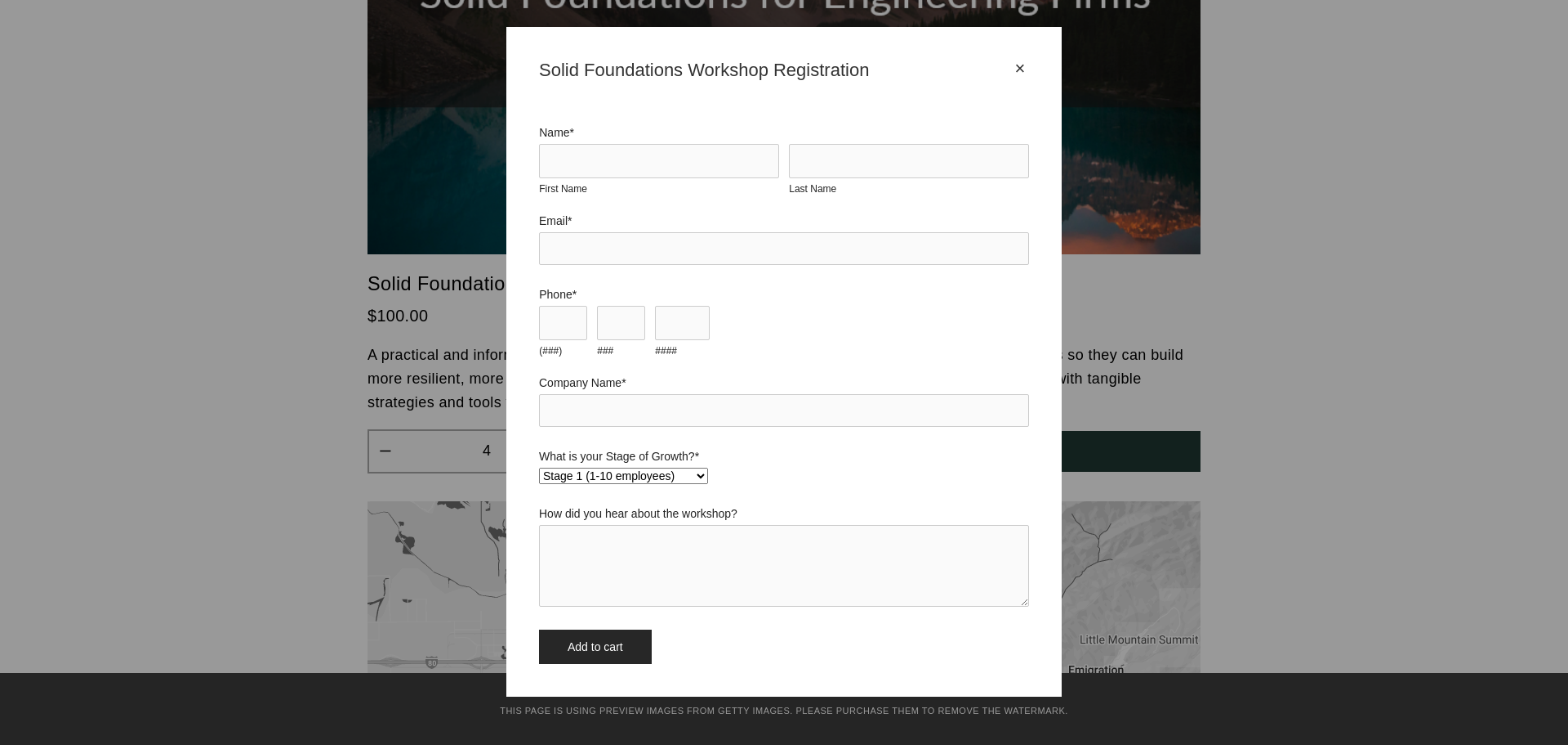
click at [1022, 67] on div "×" at bounding box center [1020, 68] width 18 height 18
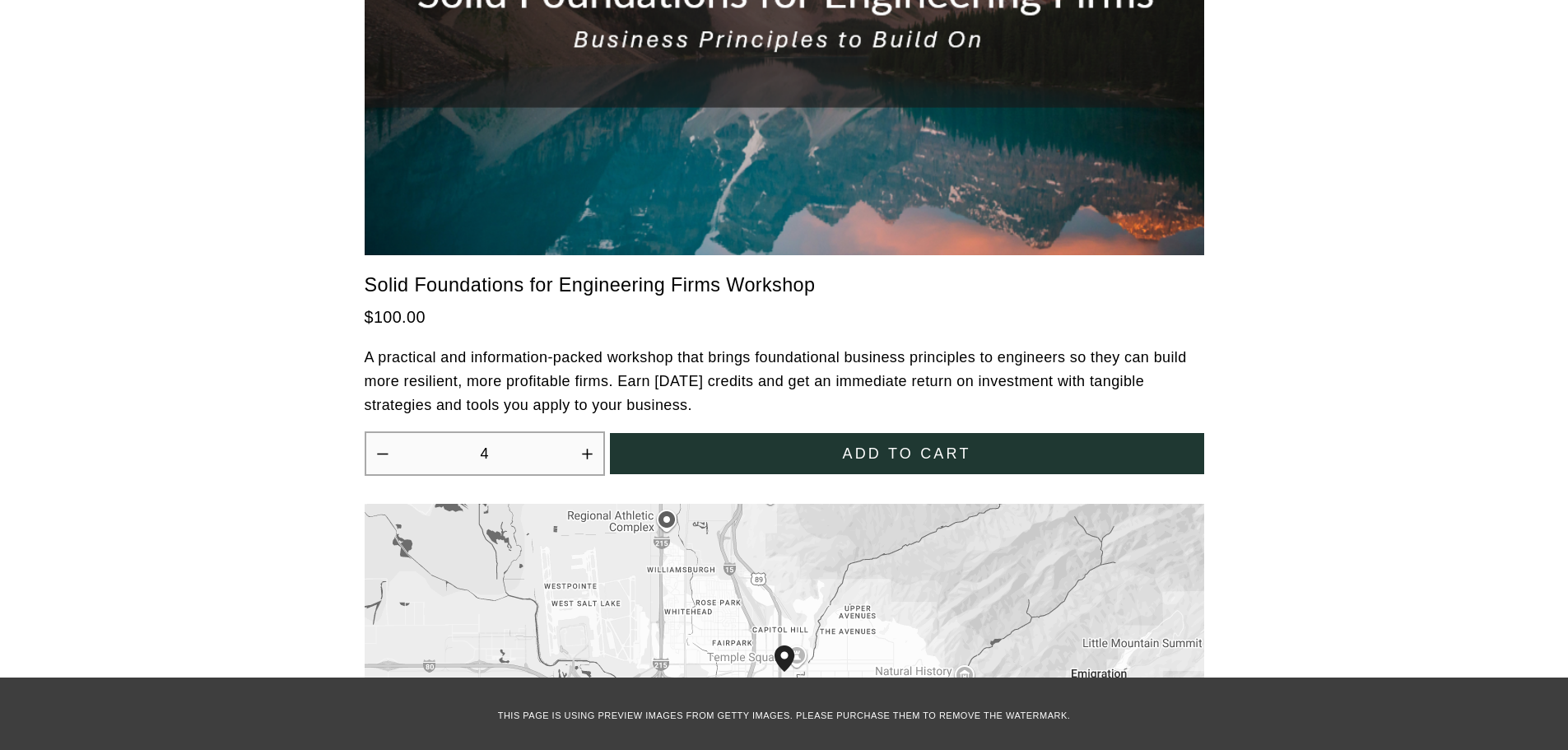
click at [376, 446] on icon "Decrease quantity by 1" at bounding box center [382, 453] width 14 height 14
type input "1"
click at [950, 446] on span "Add to cart" at bounding box center [906, 454] width 128 height 17
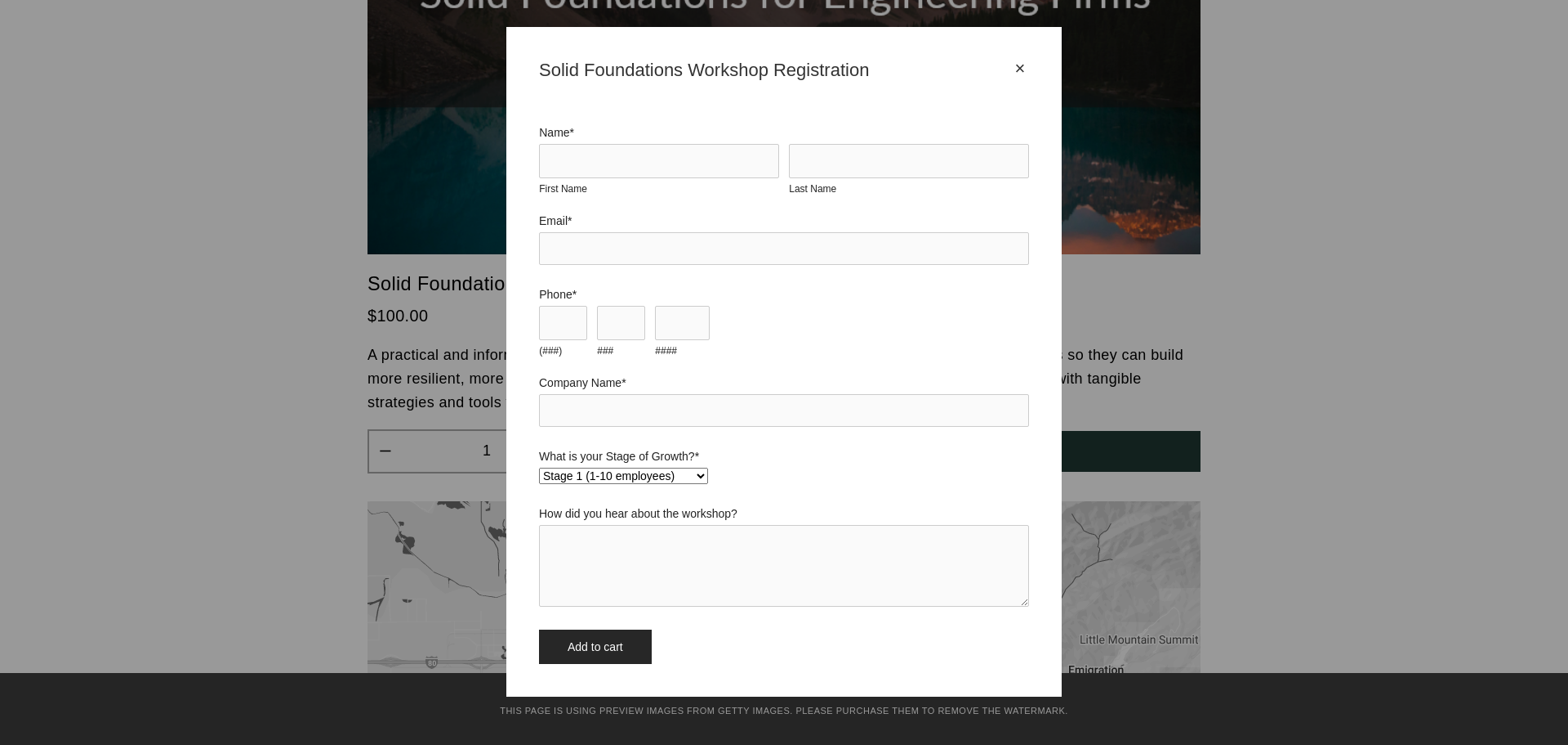
click at [1020, 65] on div "×" at bounding box center [1020, 68] width 18 height 18
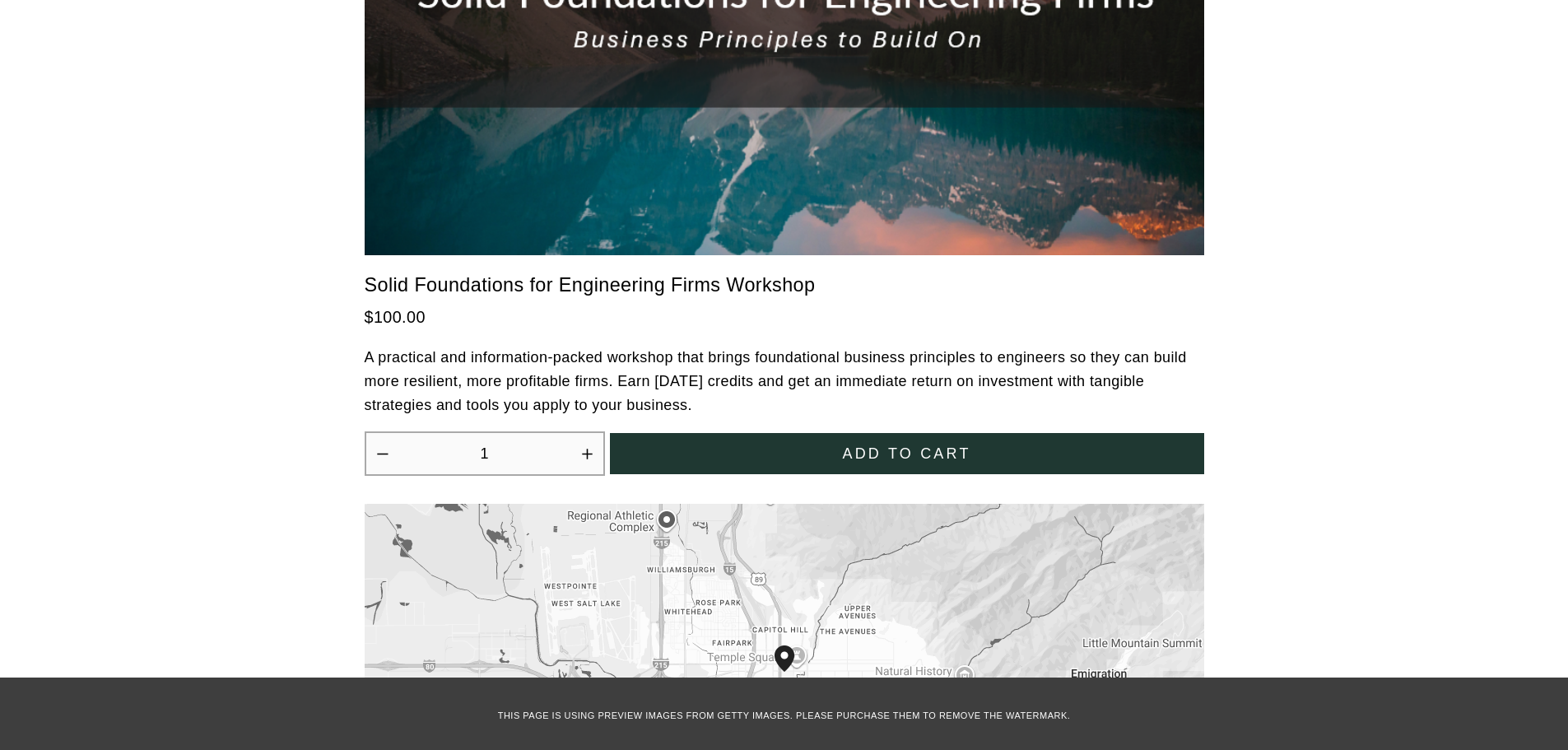
click at [893, 446] on span "Add to cart" at bounding box center [906, 454] width 128 height 17
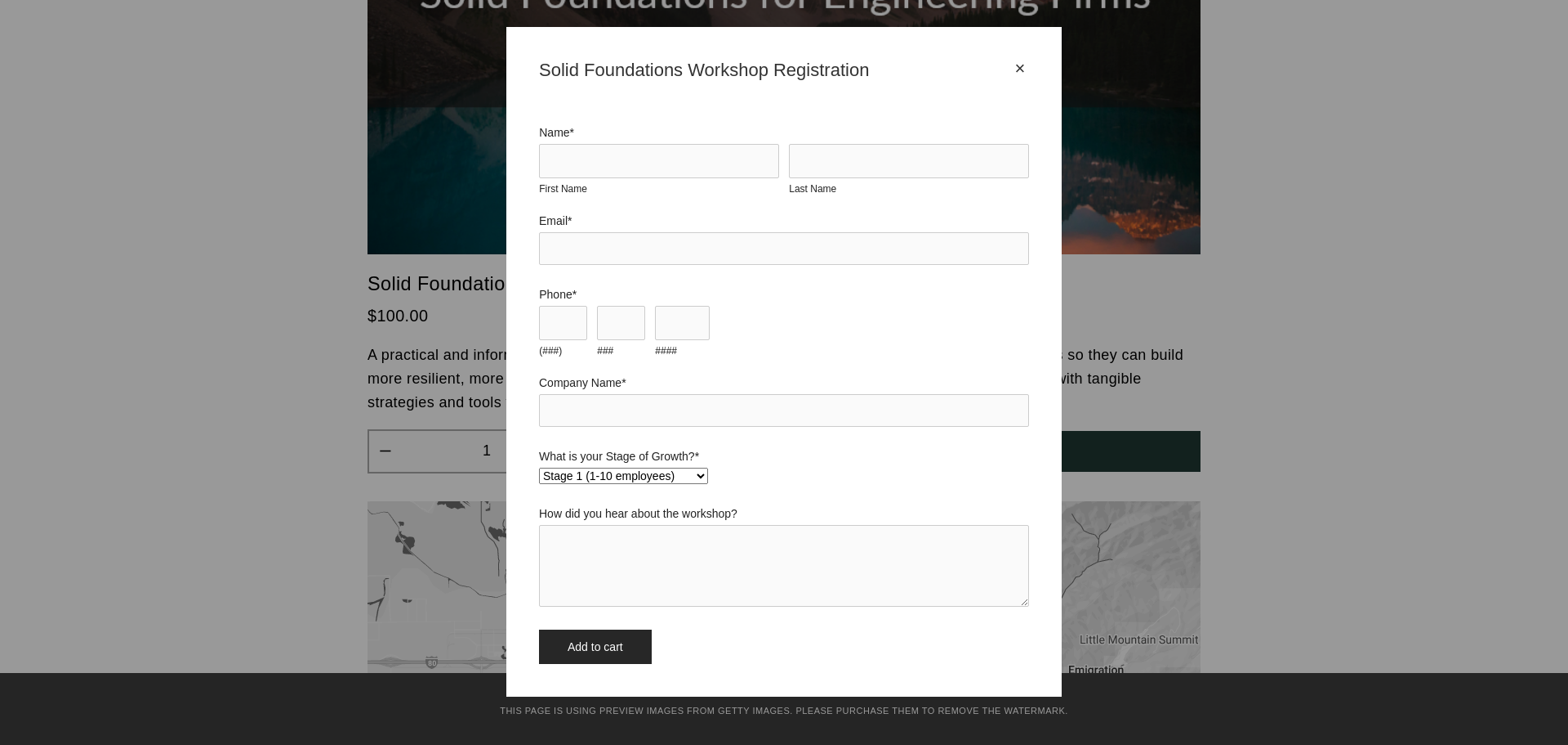
click at [1166, 638] on div "× Solid Foundations Workshop Registration Name * First Name Last Name * * *" at bounding box center [784, 372] width 1568 height 745
click at [1020, 67] on div "×" at bounding box center [1020, 68] width 18 height 18
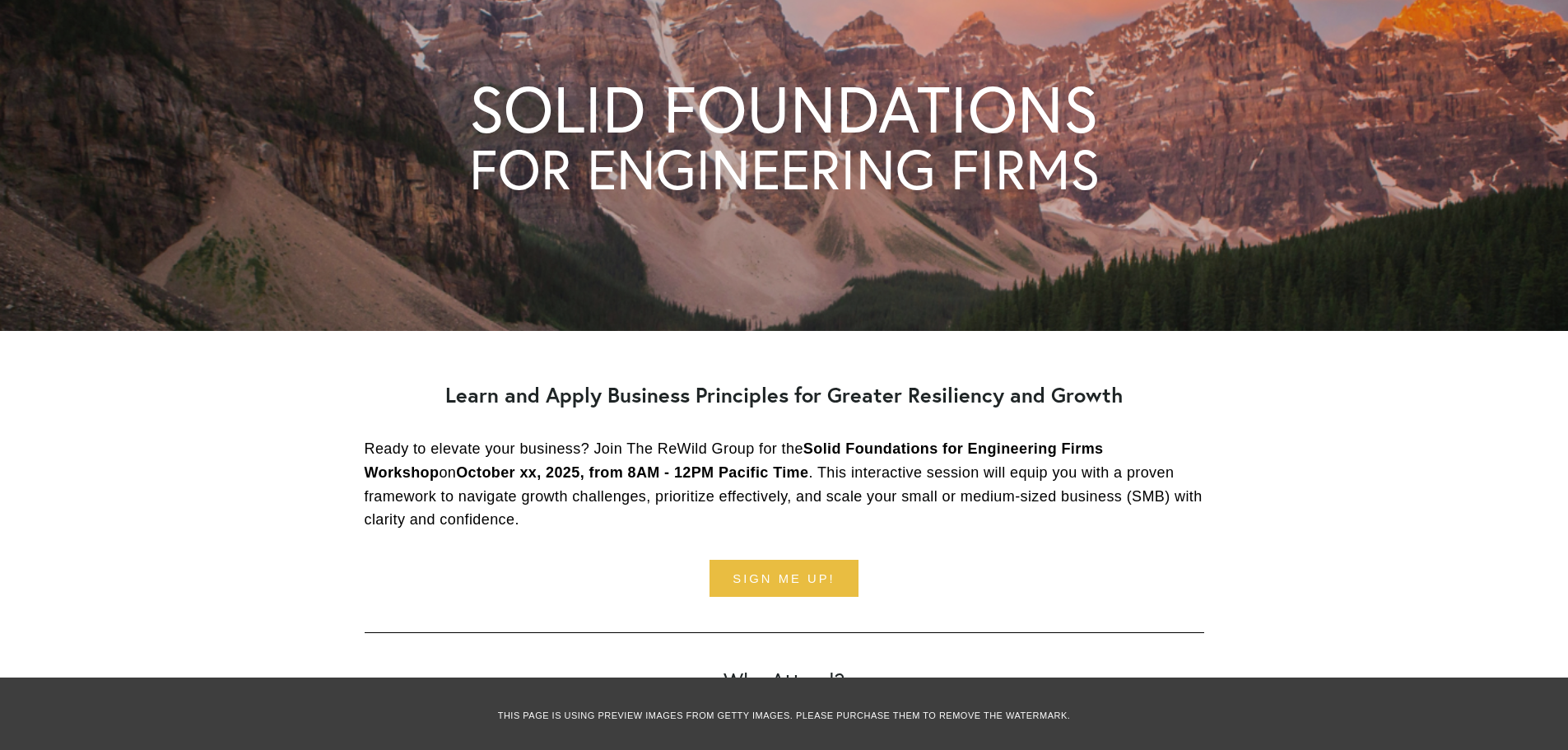
scroll to position [164, 0]
